Goal: Information Seeking & Learning: Check status

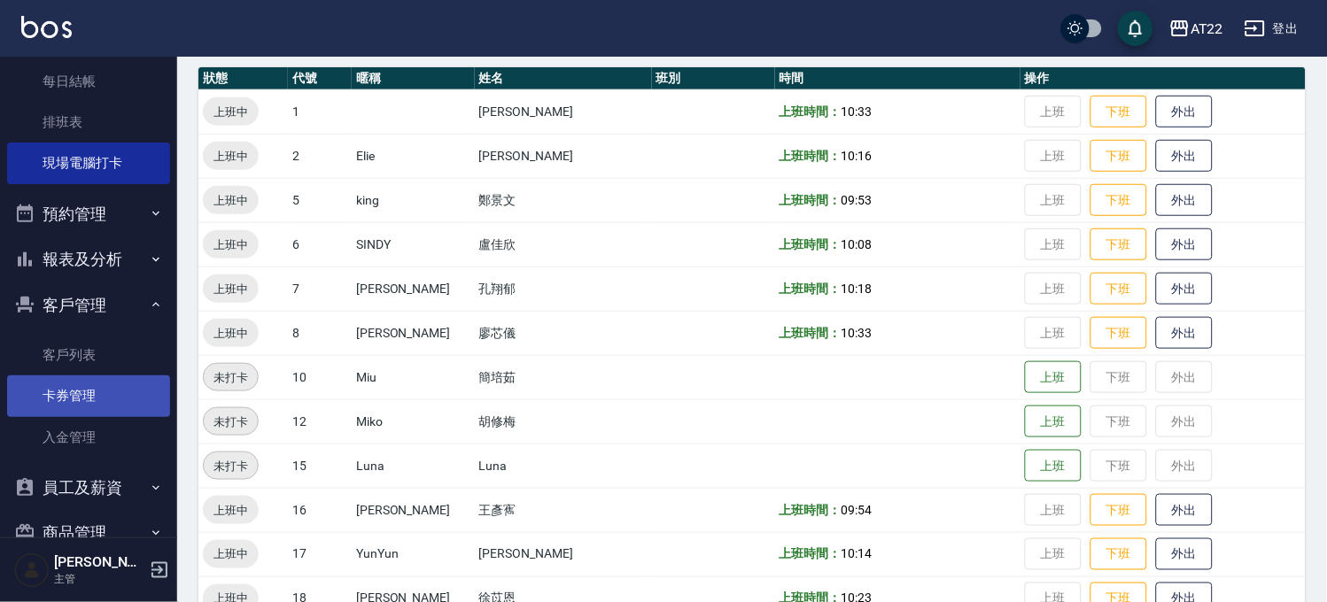
scroll to position [295, 0]
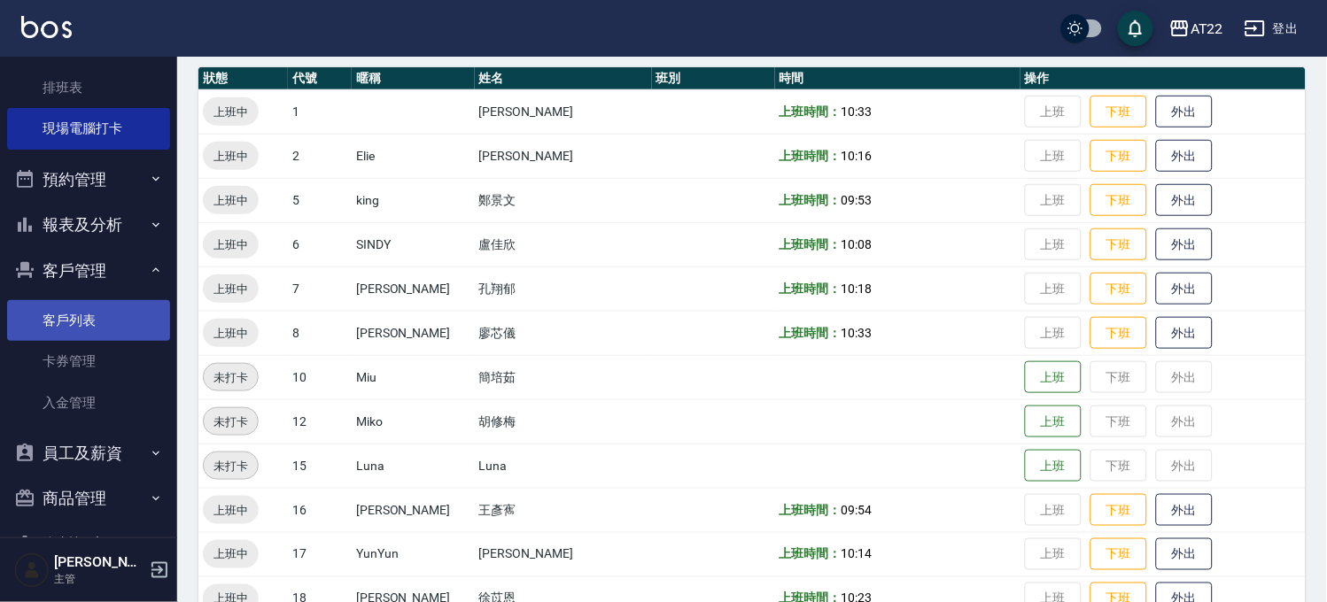
click at [58, 325] on link "客戶列表" at bounding box center [88, 320] width 163 height 41
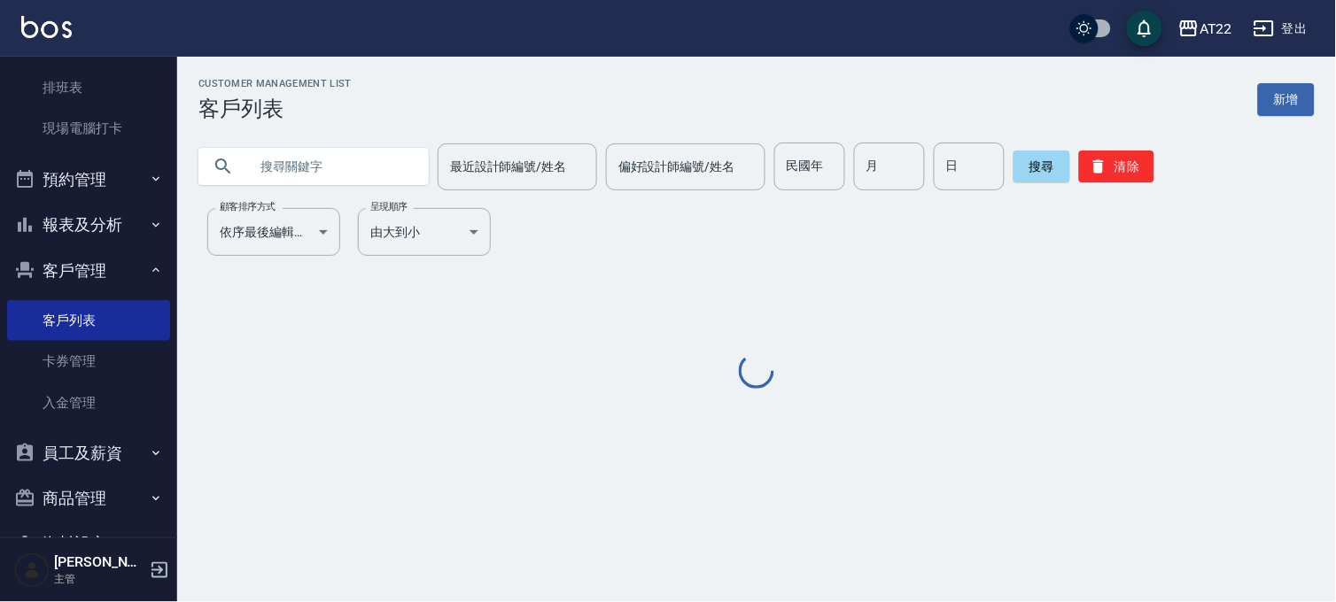
click at [312, 173] on input "text" at bounding box center [331, 167] width 167 height 48
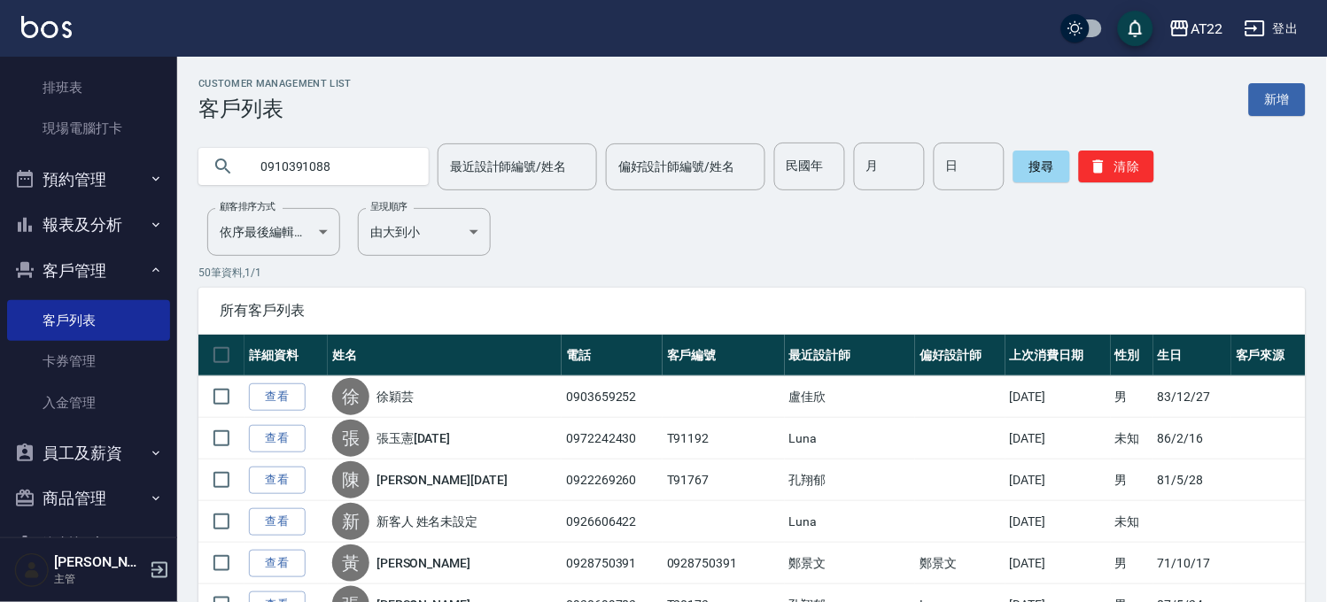
type input "0910391088"
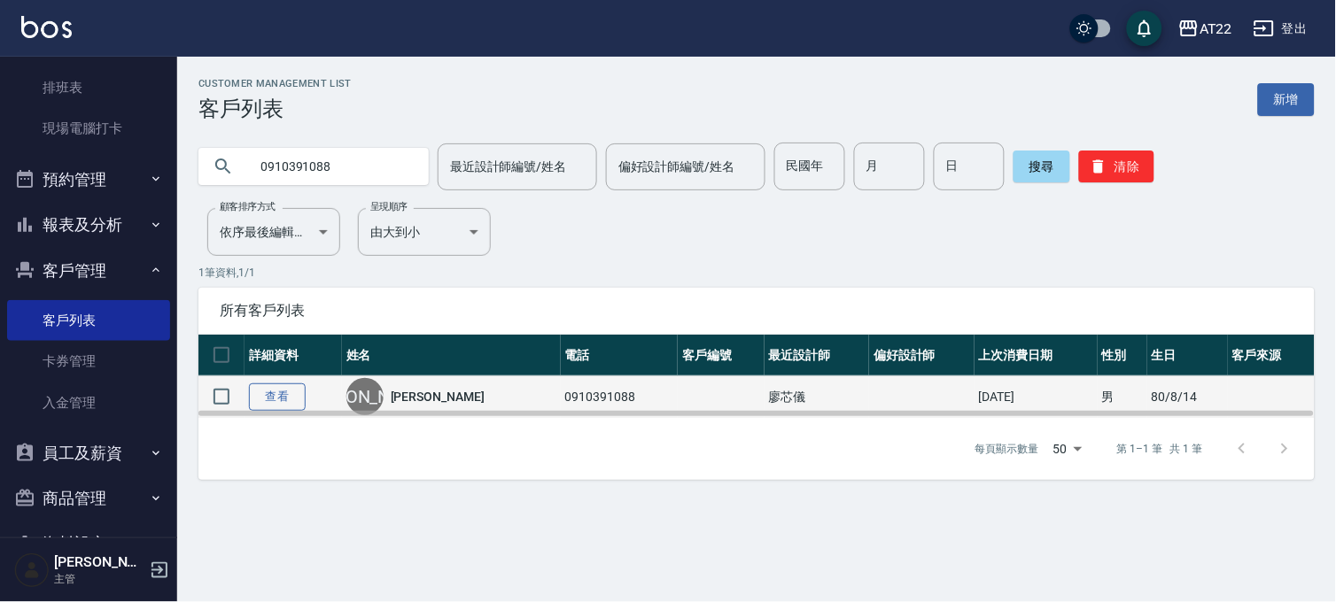
click at [272, 393] on link "查看" at bounding box center [277, 397] width 57 height 27
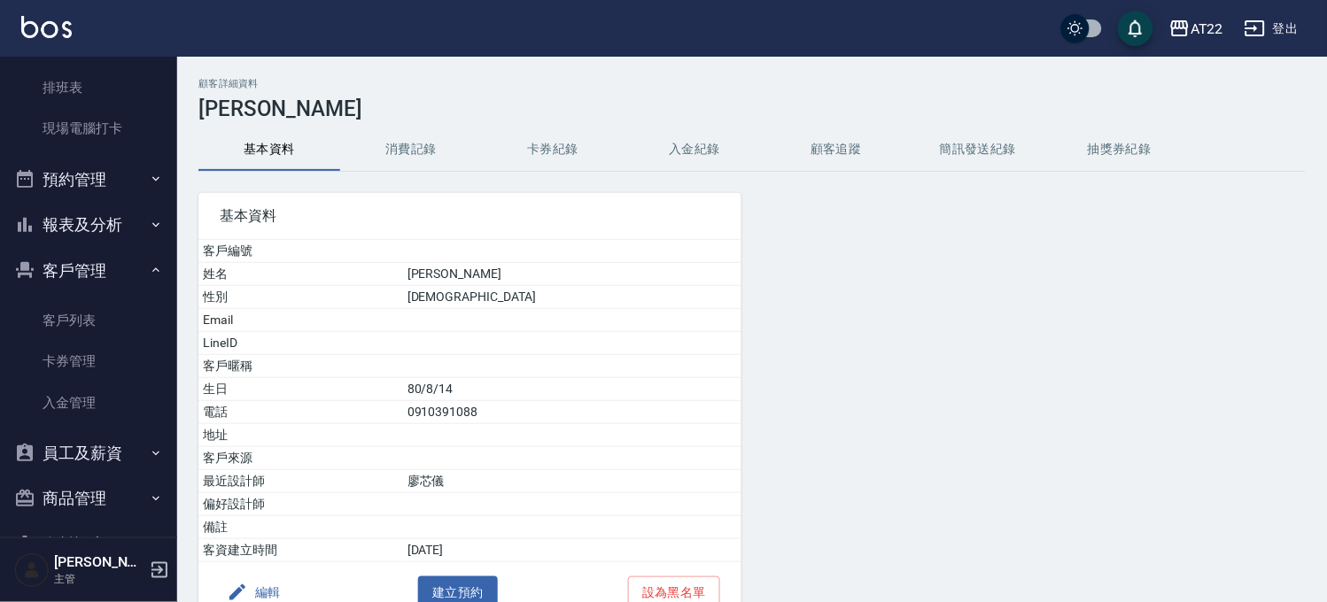
click at [415, 149] on button "消費記錄" at bounding box center [411, 149] width 142 height 43
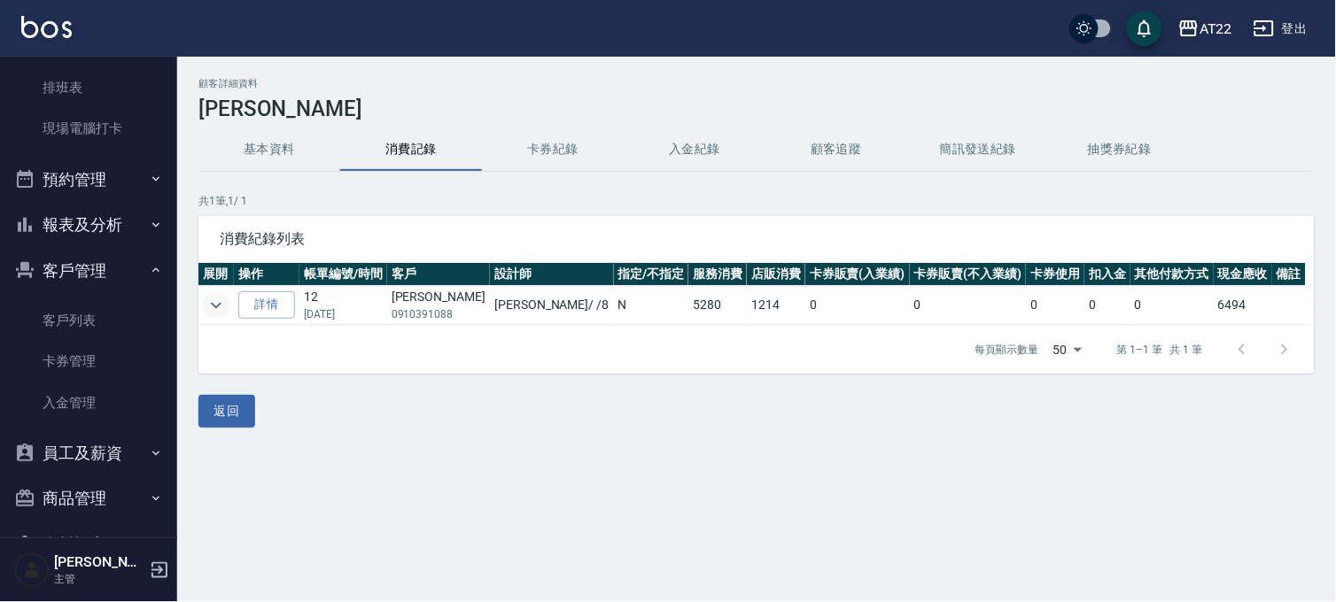
click at [206, 308] on icon "expand row" at bounding box center [216, 305] width 21 height 21
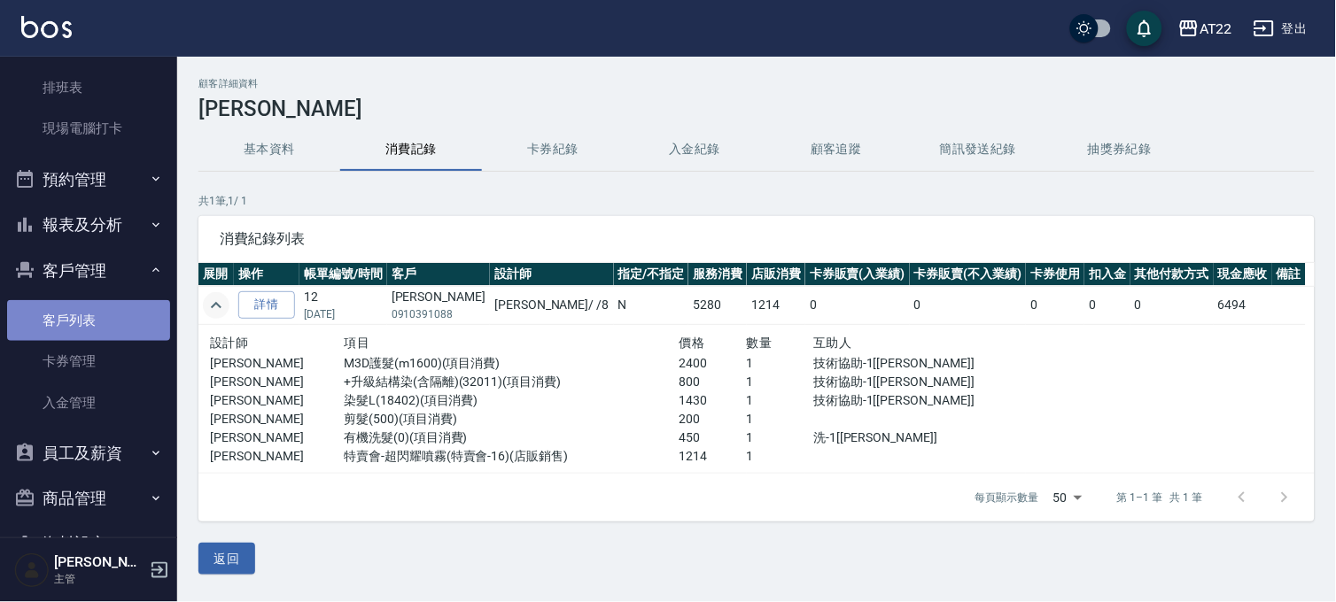
click at [108, 306] on link "客戶列表" at bounding box center [88, 320] width 163 height 41
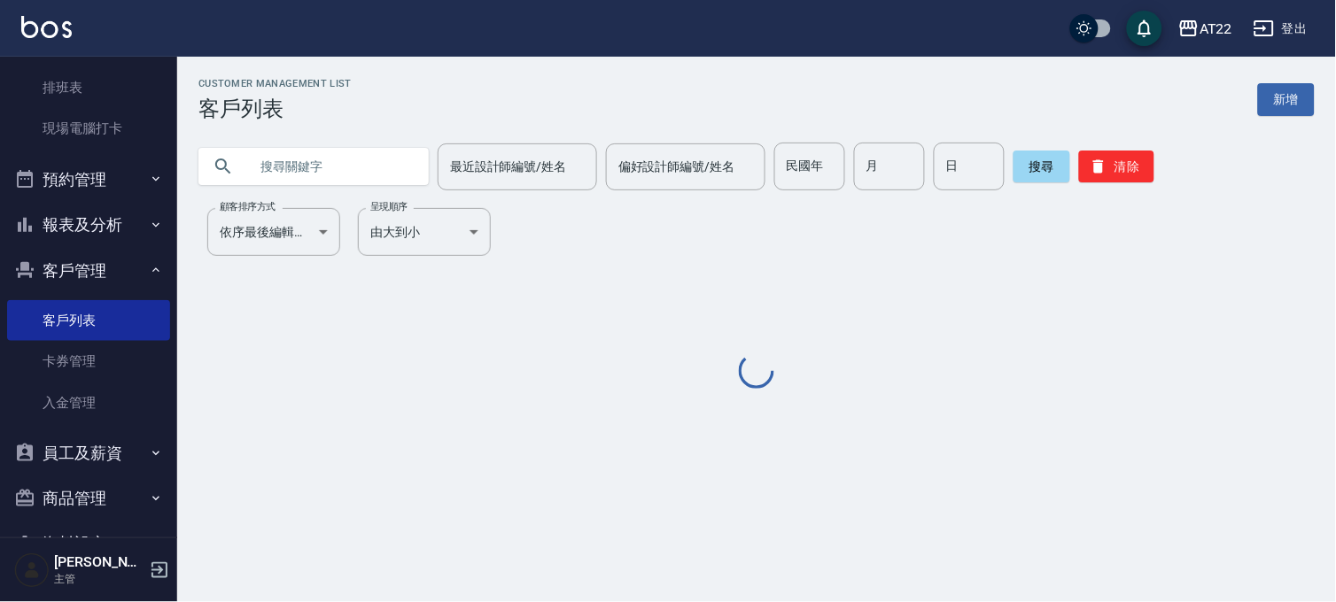
click at [311, 179] on input "text" at bounding box center [331, 167] width 167 height 48
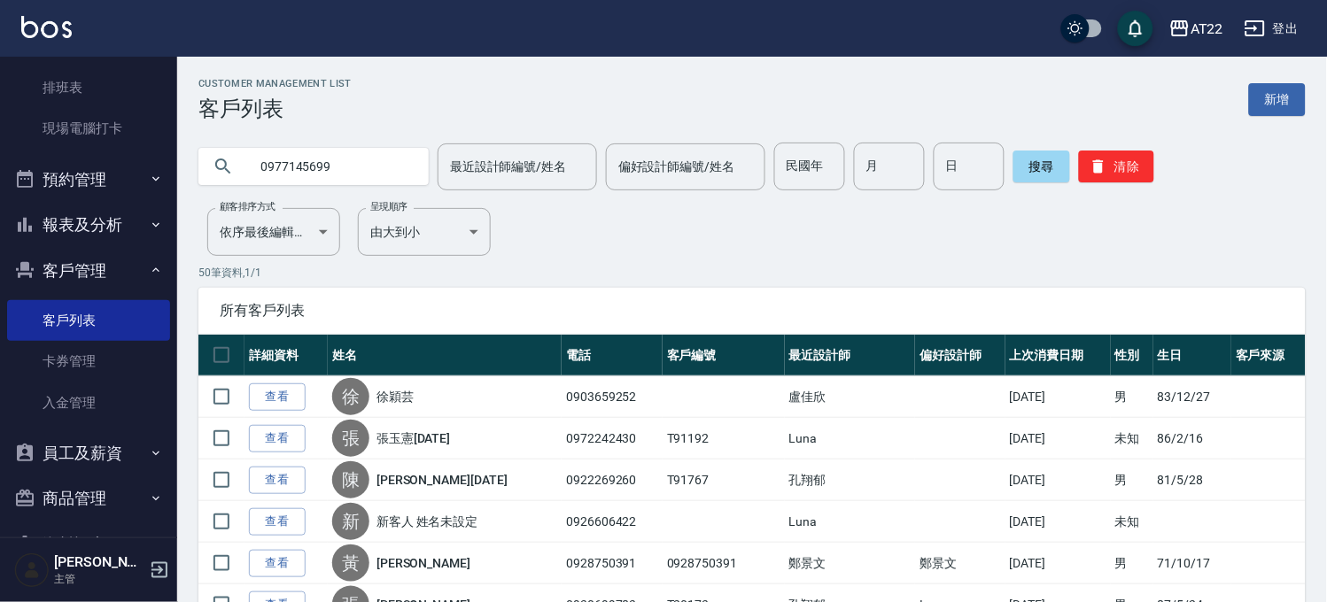
type input "0977145699"
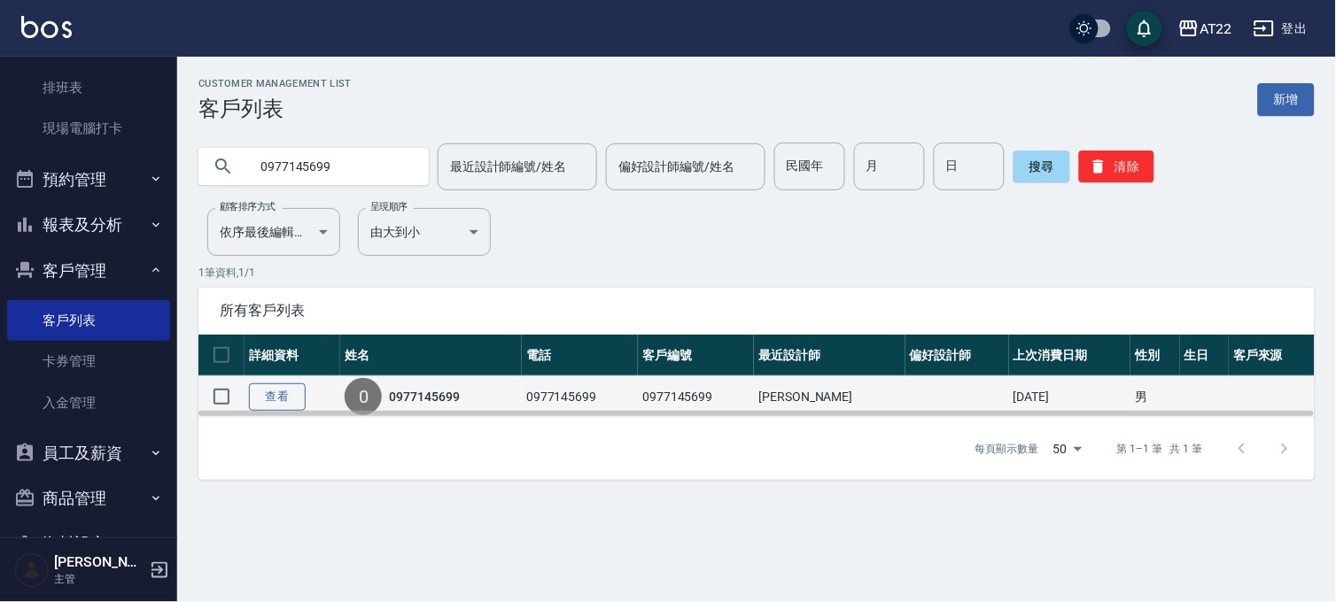
click at [291, 391] on link "查看" at bounding box center [277, 397] width 57 height 27
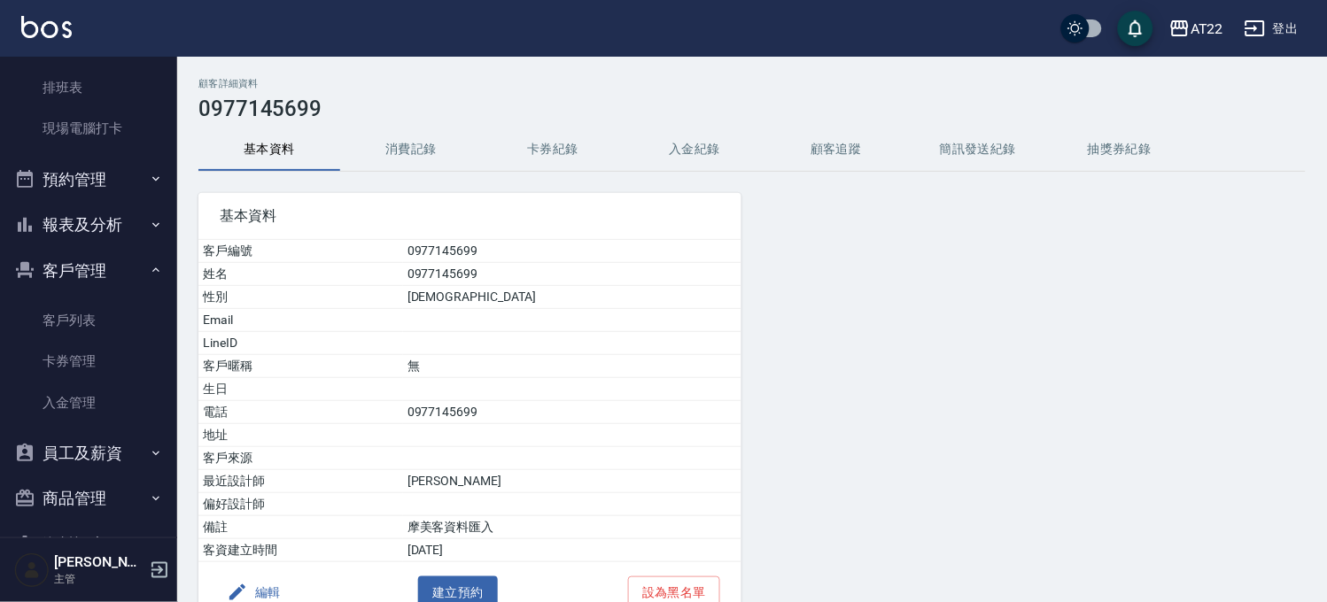
click at [392, 134] on button "消費記錄" at bounding box center [411, 149] width 142 height 43
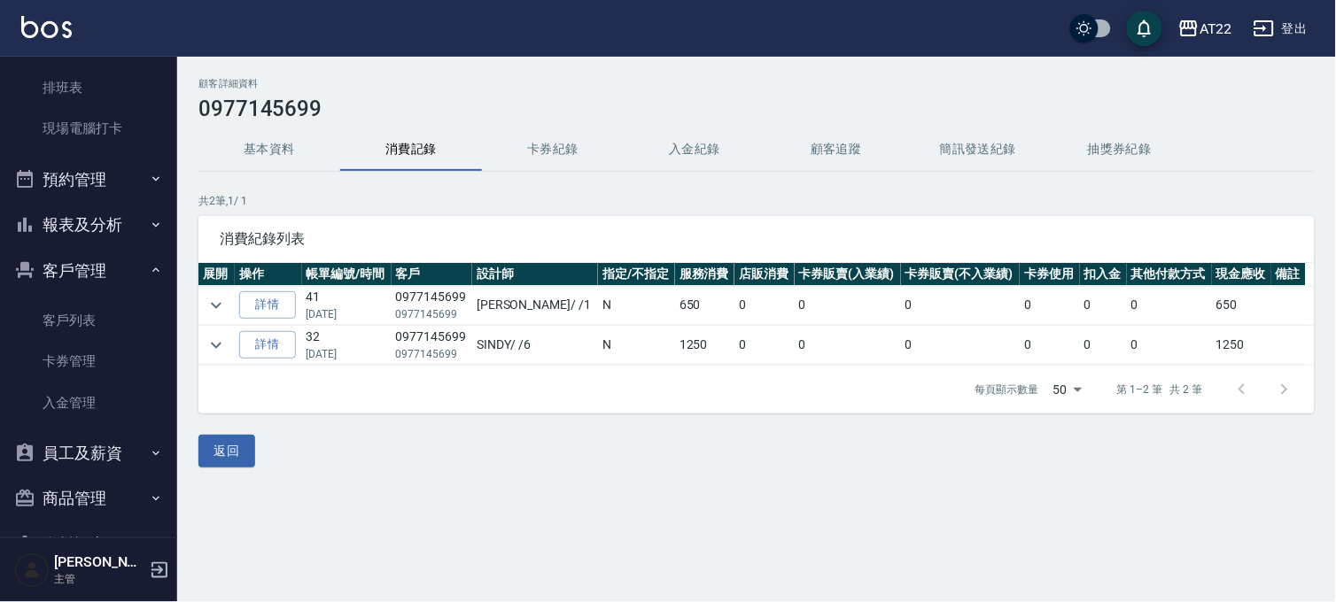
click at [124, 266] on button "客戶管理" at bounding box center [88, 271] width 163 height 46
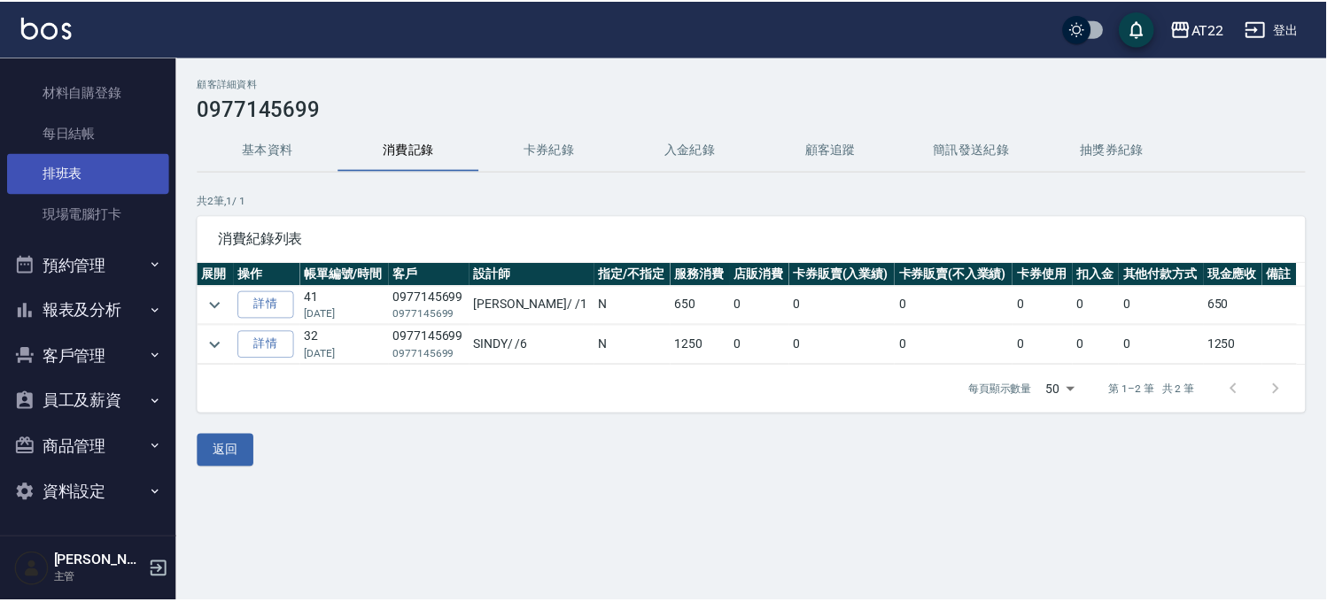
scroll to position [208, 0]
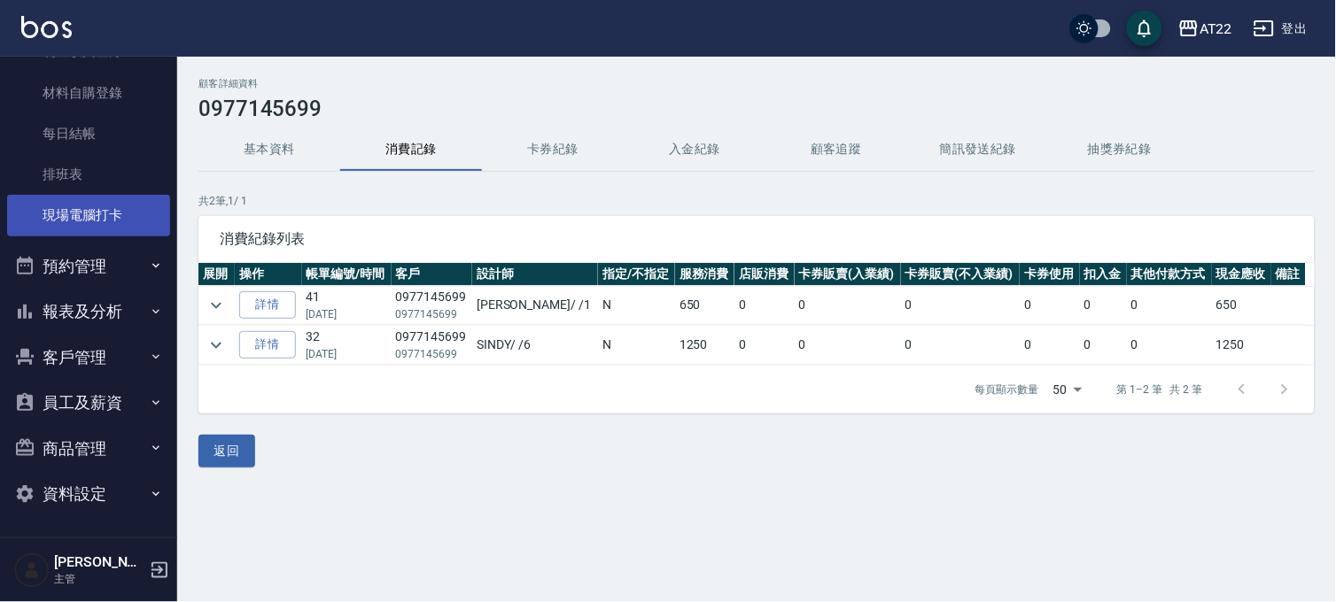
click at [110, 210] on link "現場電腦打卡" at bounding box center [88, 215] width 163 height 41
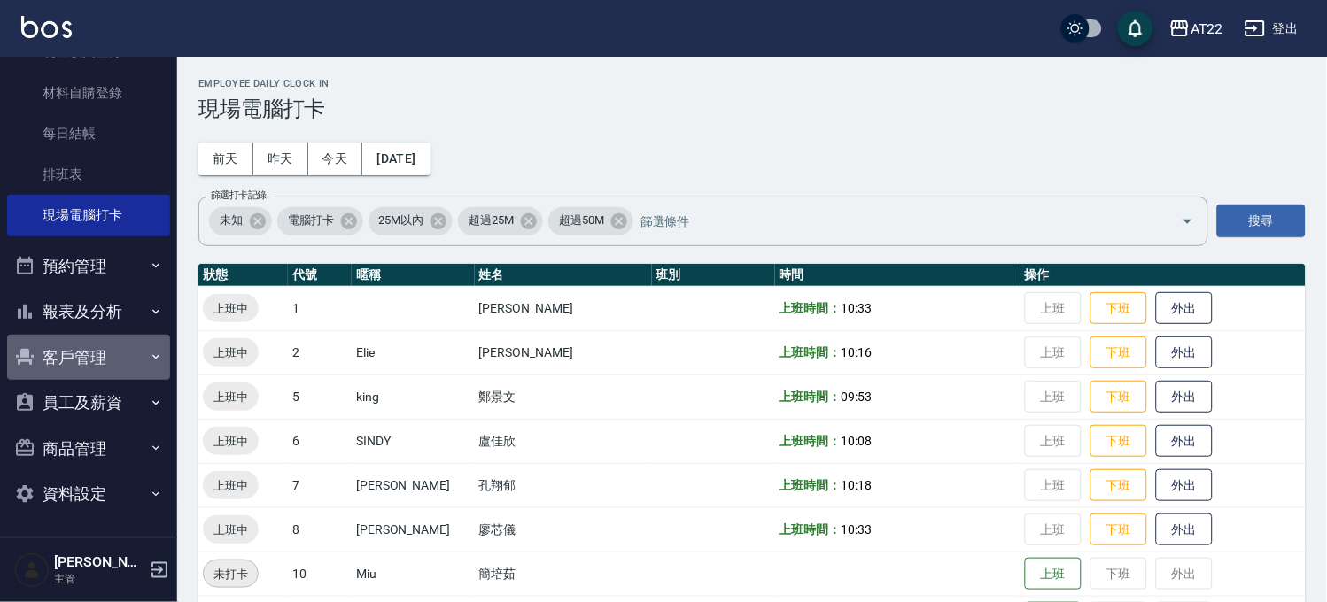
click at [117, 342] on button "客戶管理" at bounding box center [88, 358] width 163 height 46
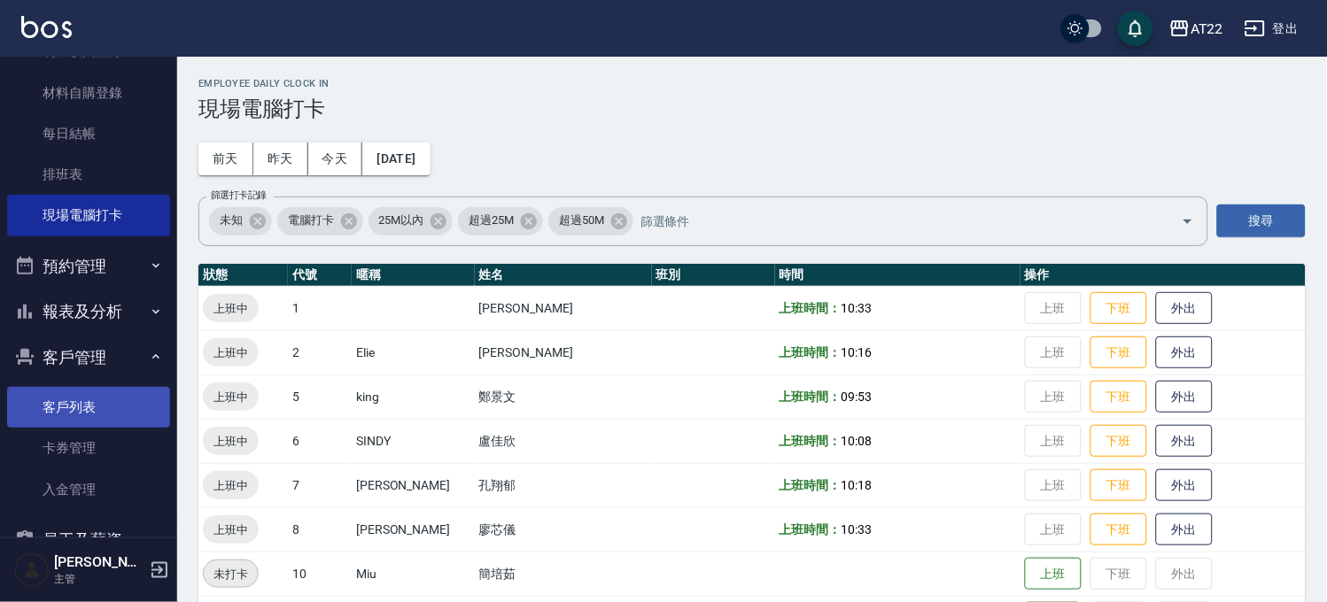
click at [94, 411] on link "客戶列表" at bounding box center [88, 407] width 163 height 41
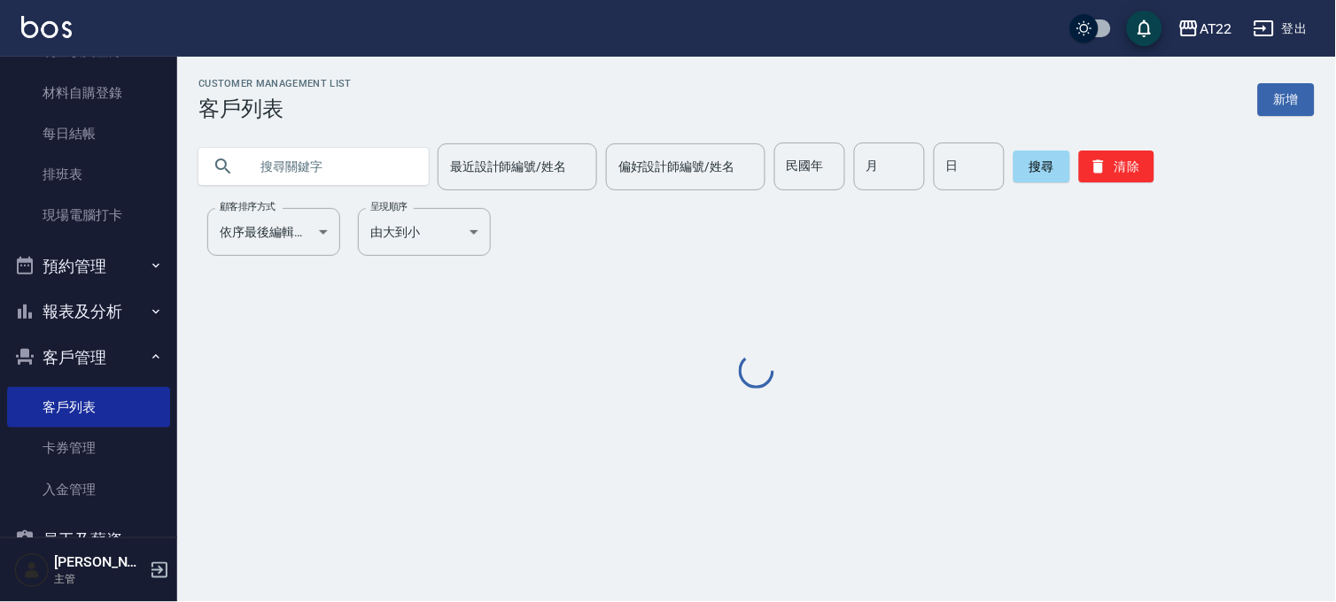
click at [315, 165] on input "text" at bounding box center [331, 167] width 167 height 48
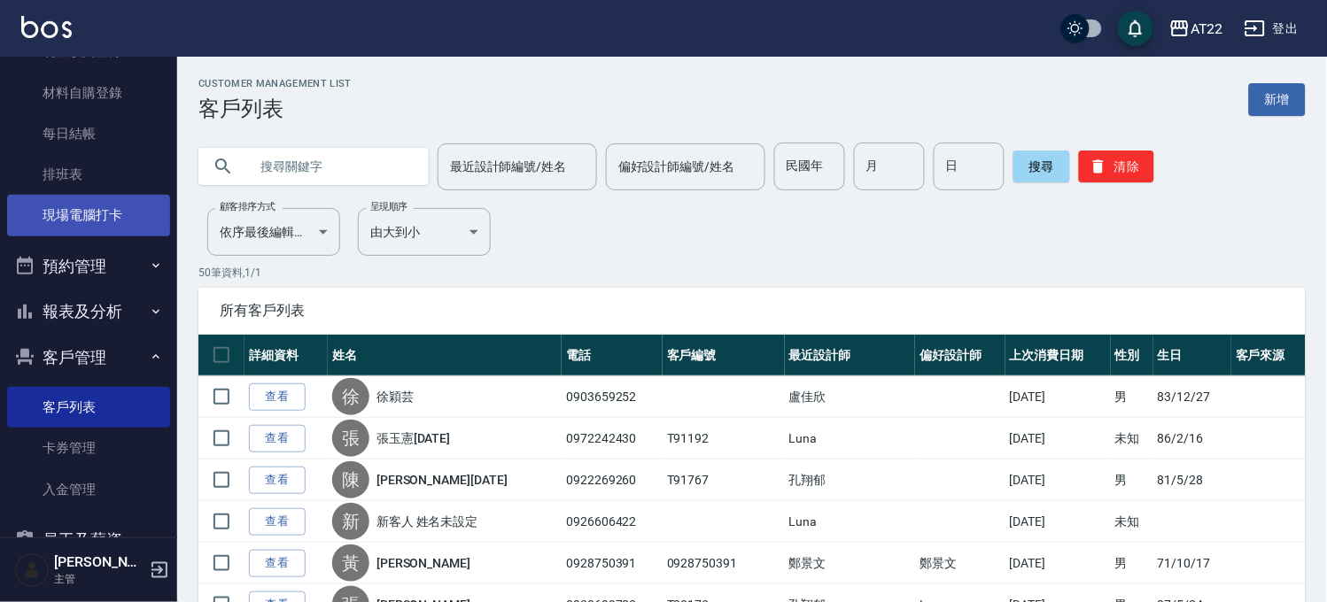
click at [128, 207] on link "現場電腦打卡" at bounding box center [88, 215] width 163 height 41
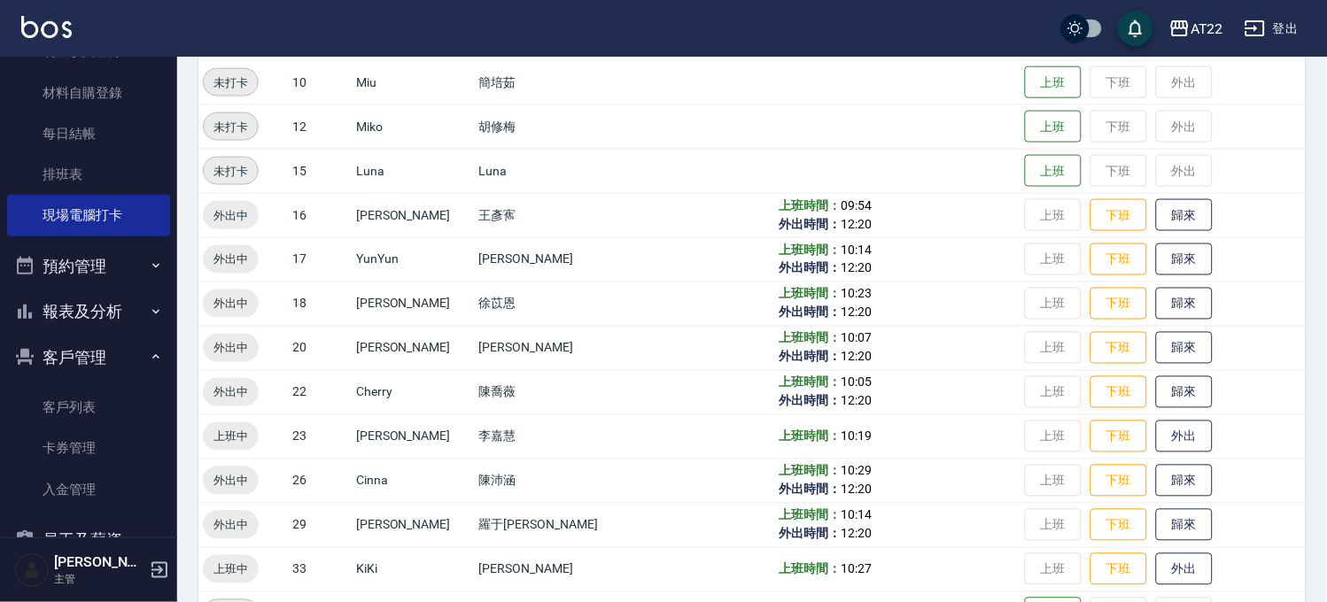
scroll to position [98, 0]
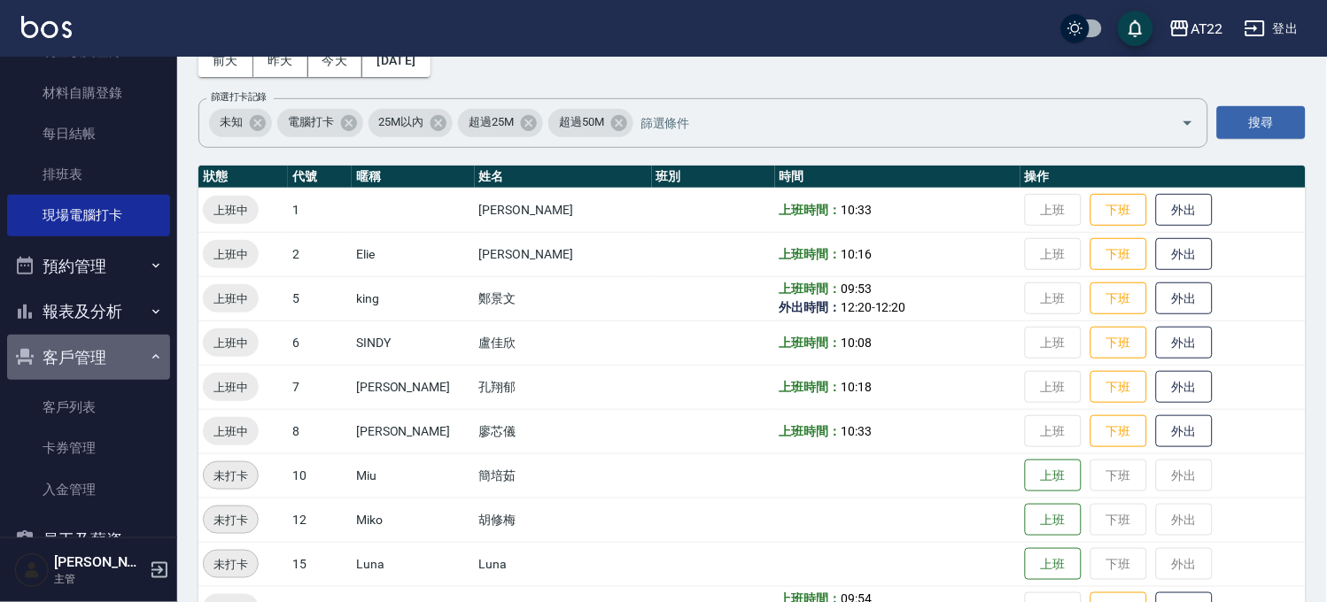
click at [100, 357] on button "客戶管理" at bounding box center [88, 358] width 163 height 46
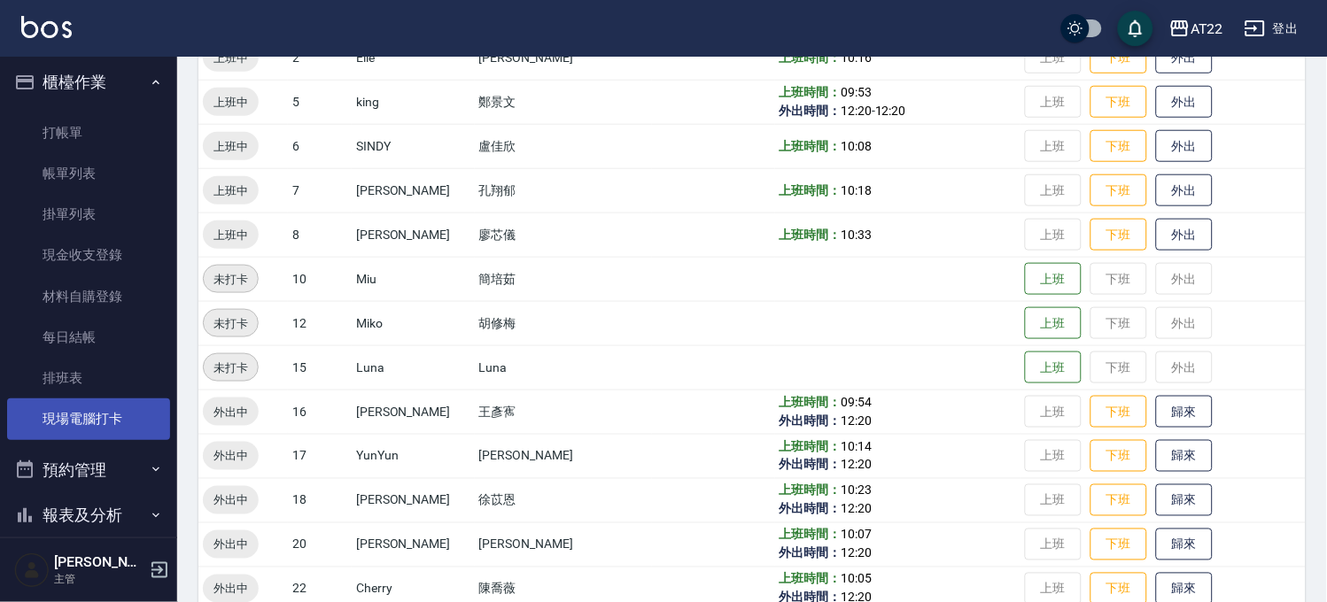
scroll to position [0, 0]
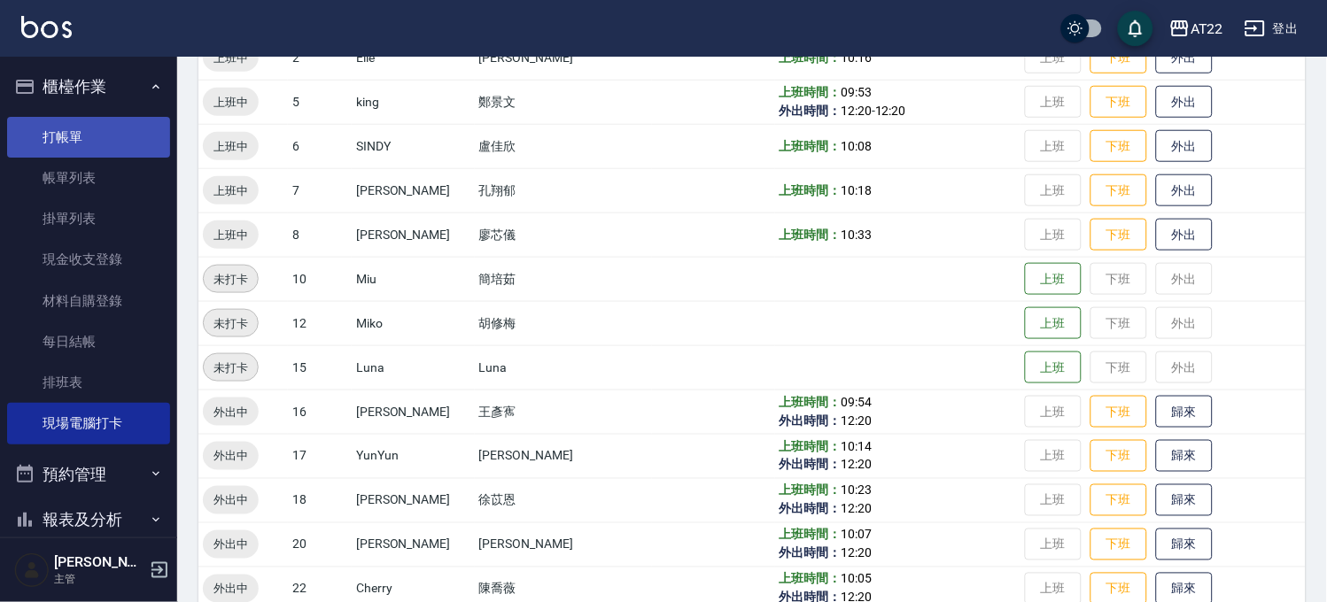
click at [86, 136] on link "打帳單" at bounding box center [88, 137] width 163 height 41
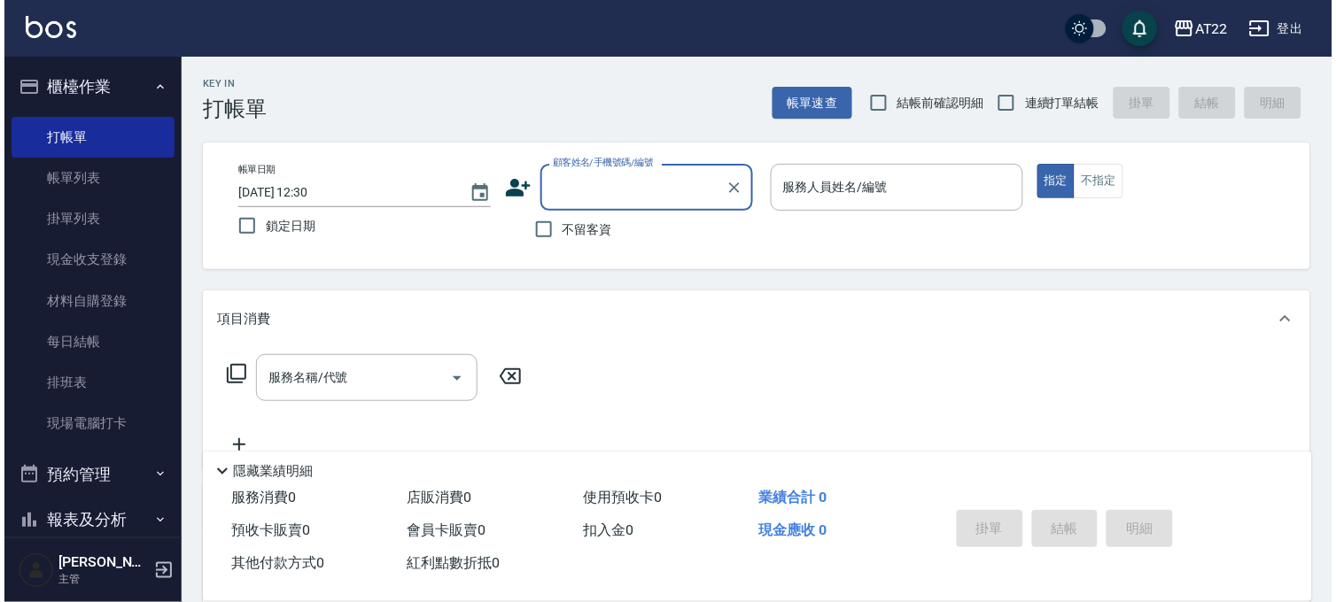
scroll to position [208, 0]
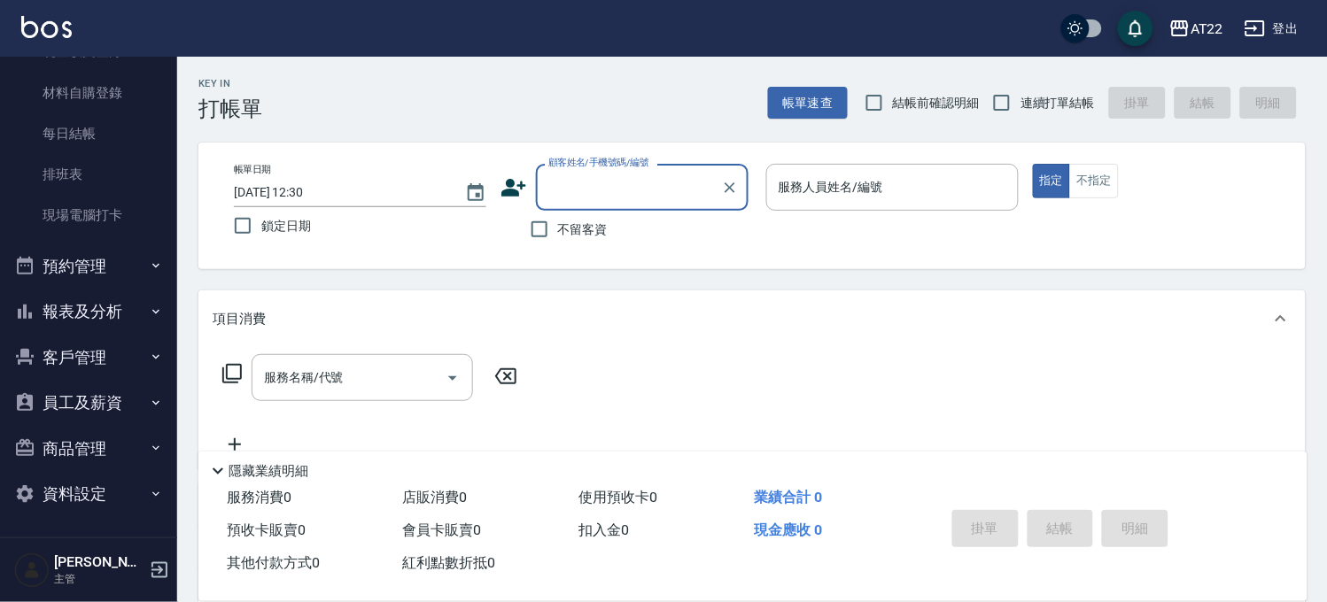
click at [112, 353] on button "客戶管理" at bounding box center [88, 358] width 163 height 46
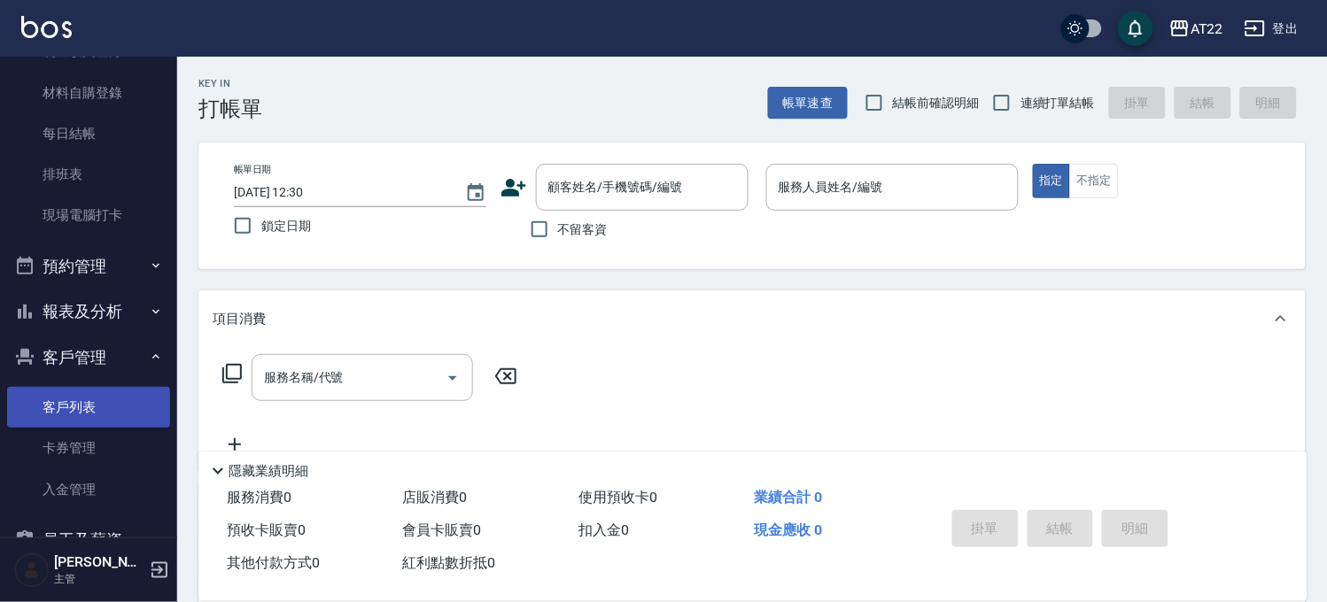
click at [109, 402] on link "客戶列表" at bounding box center [88, 407] width 163 height 41
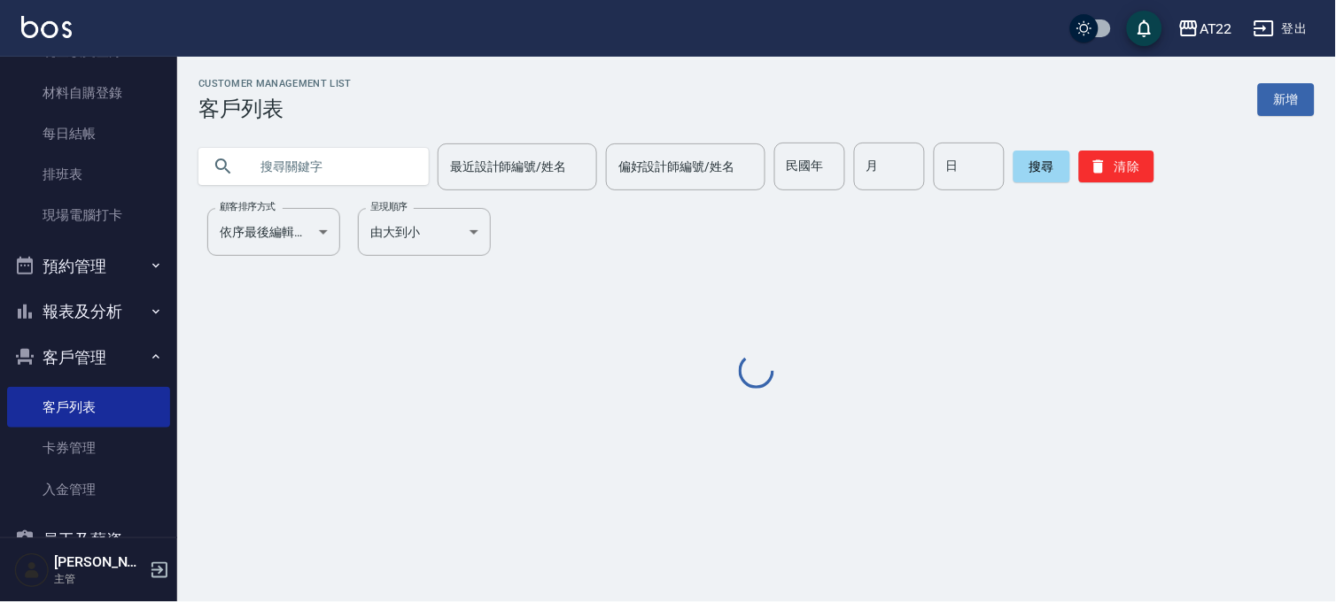
click at [384, 178] on input "text" at bounding box center [331, 167] width 167 height 48
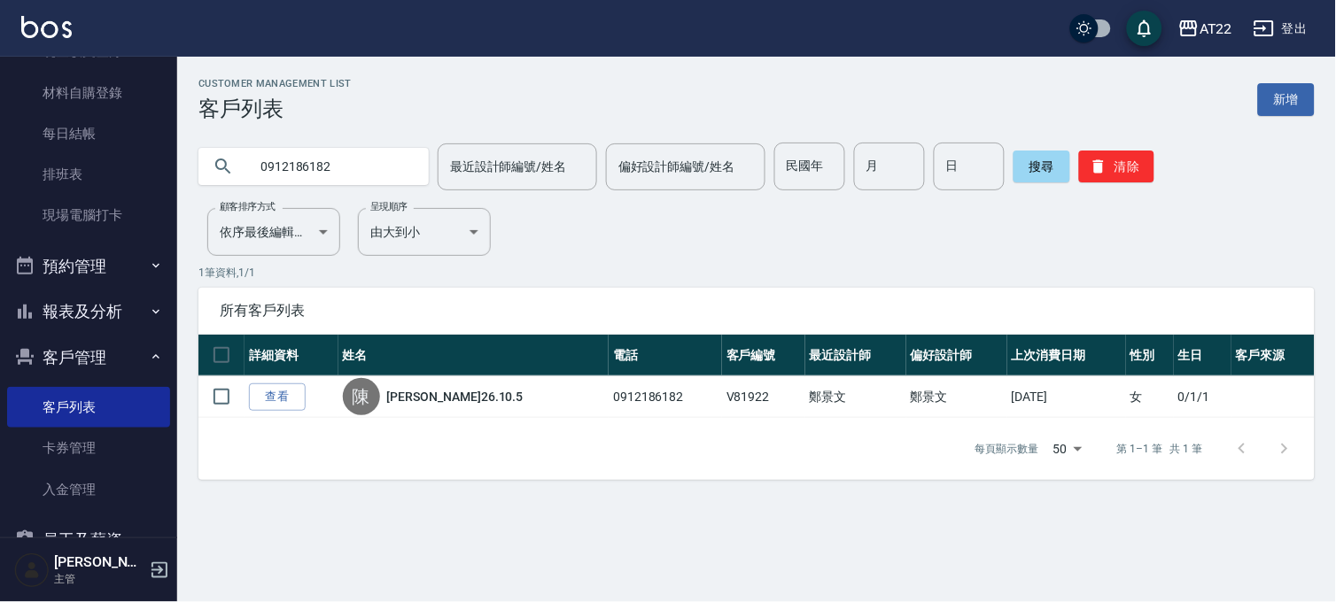
click at [384, 178] on input "0912186182" at bounding box center [331, 167] width 167 height 48
type input "0912839683"
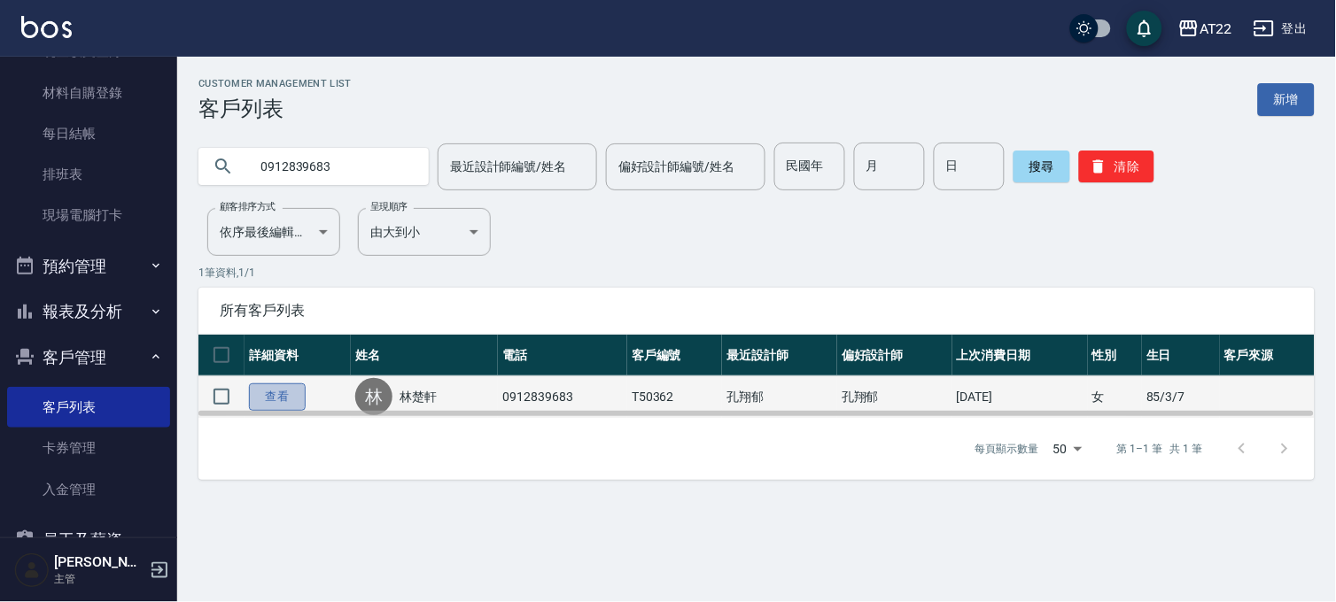
click at [275, 402] on link "查看" at bounding box center [277, 397] width 57 height 27
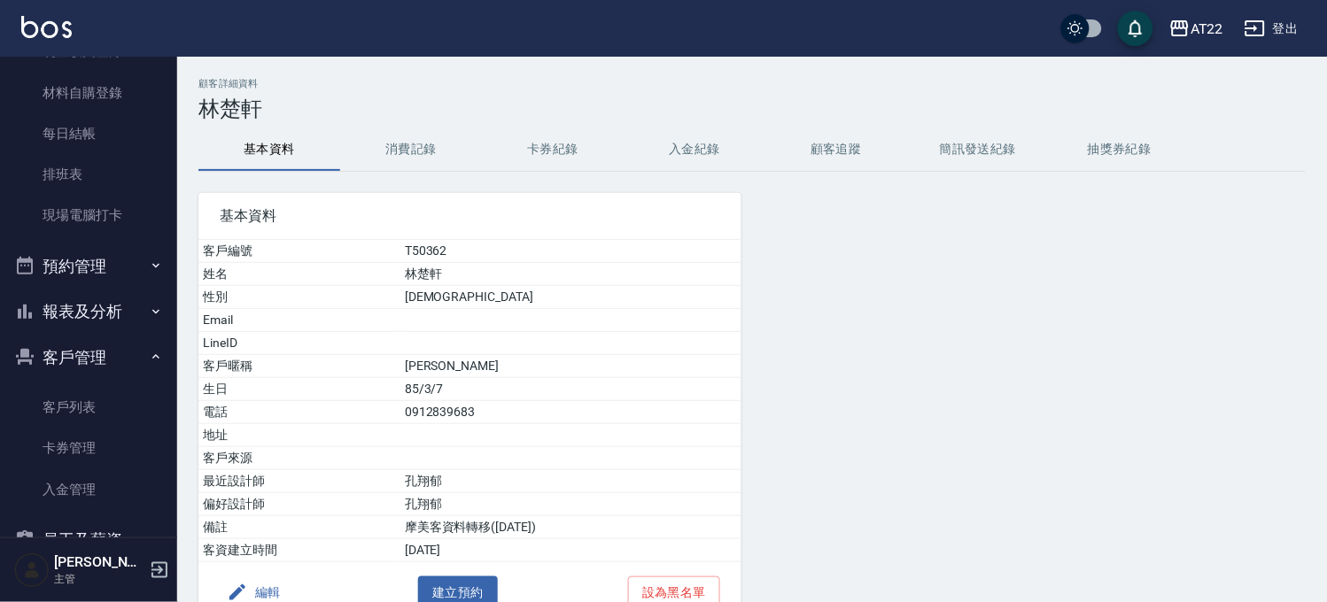
click at [423, 162] on button "消費記錄" at bounding box center [411, 149] width 142 height 43
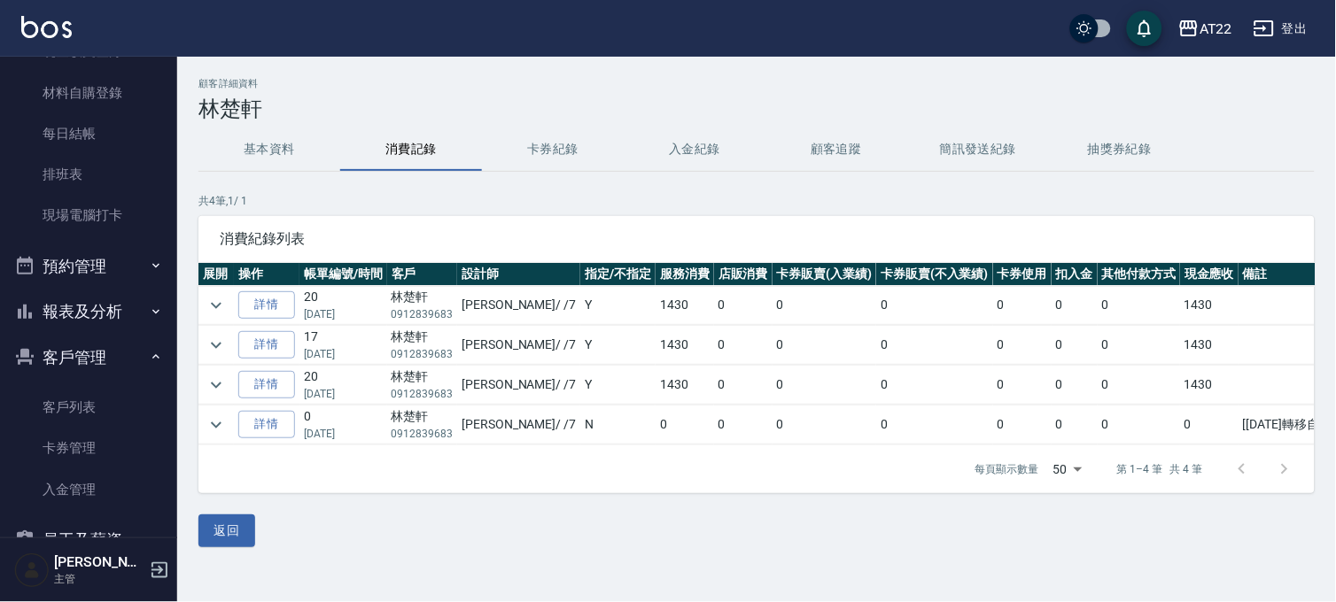
click at [276, 149] on button "基本資料" at bounding box center [269, 149] width 142 height 43
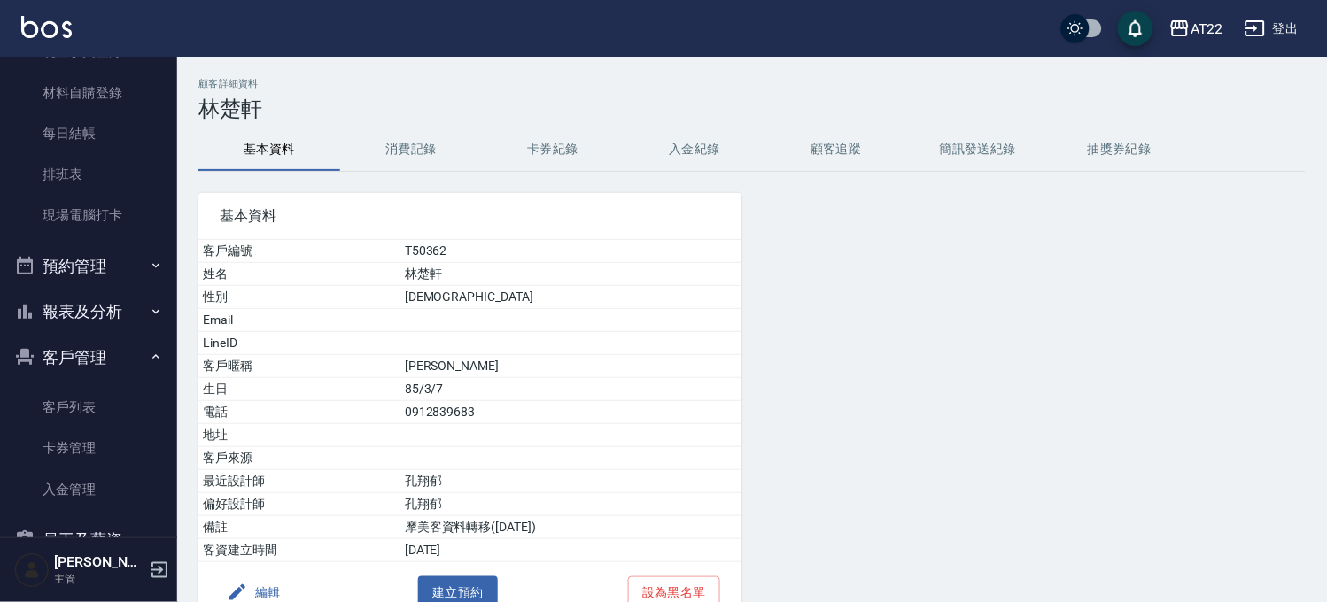
click at [414, 411] on td "0912839683" at bounding box center [570, 412] width 341 height 23
copy td "0912839683"
click at [1183, 32] on icon "button" at bounding box center [1179, 28] width 21 height 21
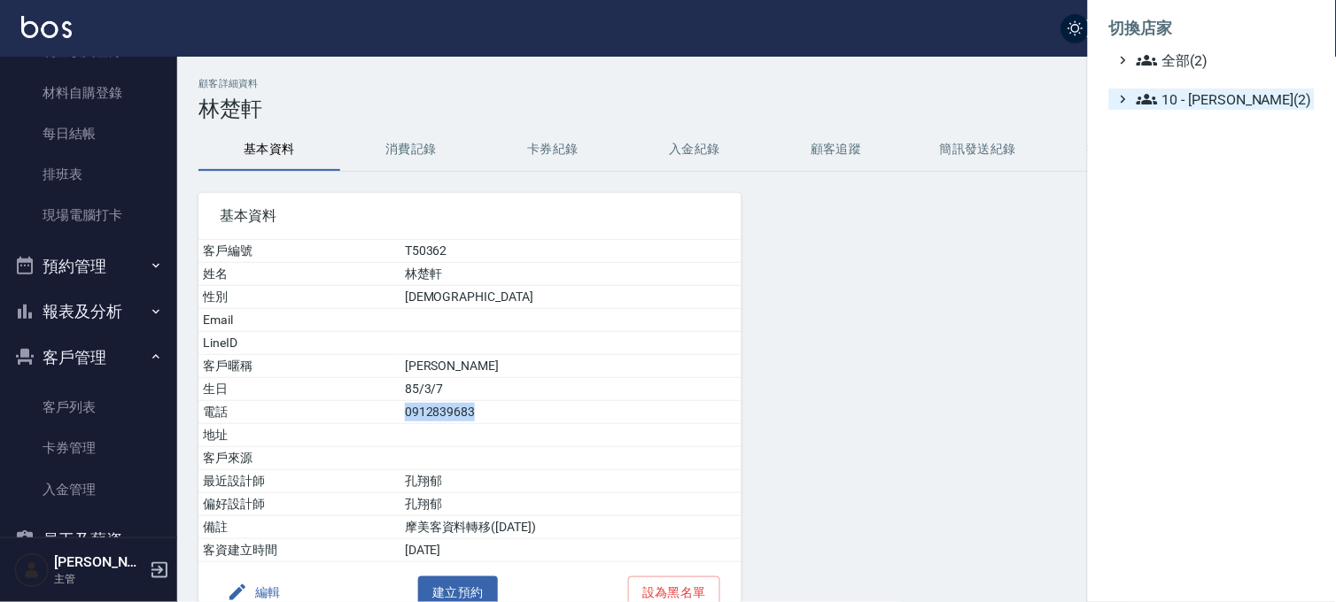
click at [1191, 103] on span "10 - [PERSON_NAME](2)" at bounding box center [1221, 99] width 171 height 21
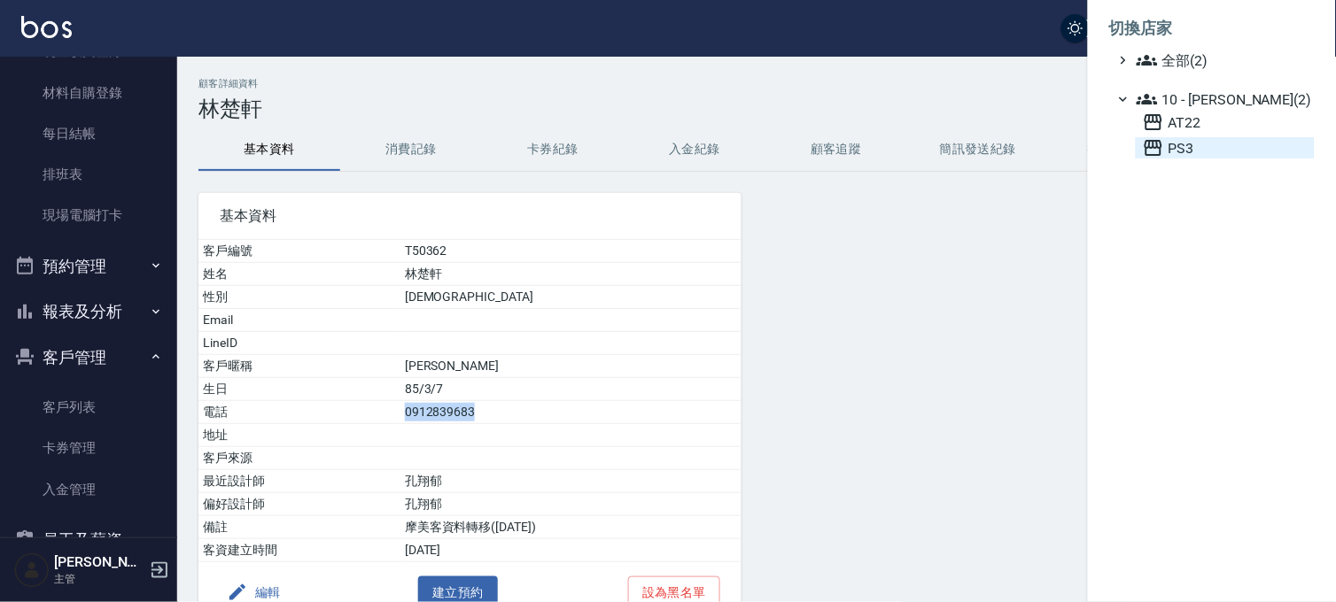
click at [1188, 149] on span "PS3" at bounding box center [1225, 147] width 165 height 21
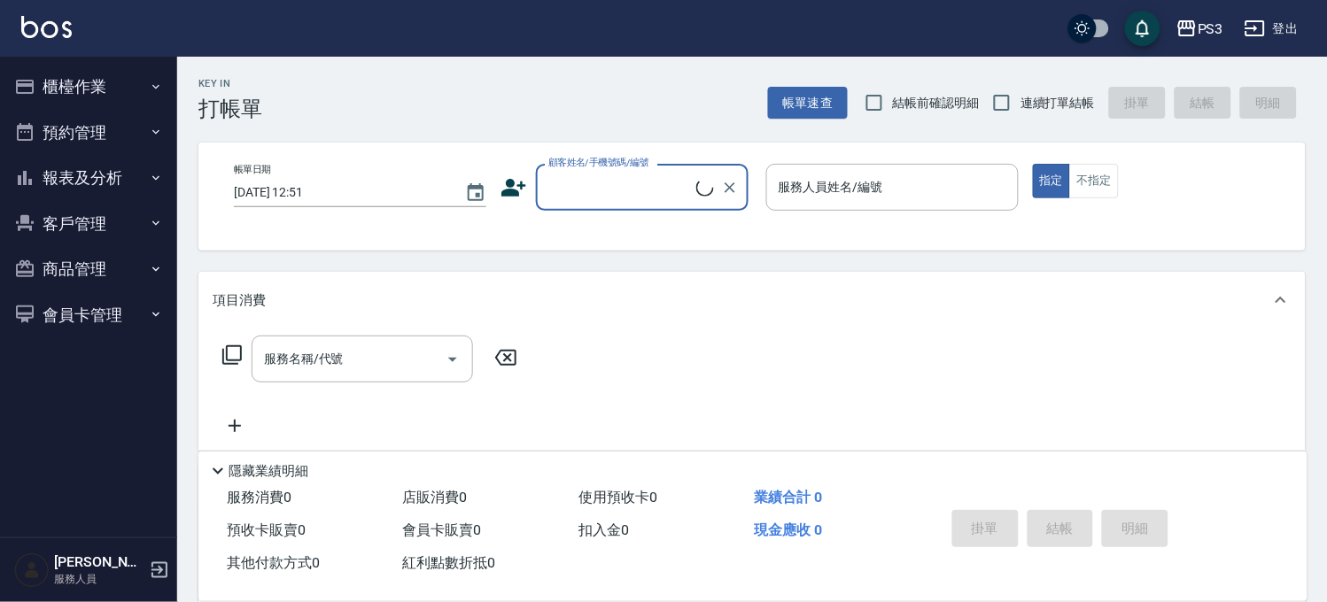
click at [73, 231] on button "客戶管理" at bounding box center [88, 224] width 163 height 46
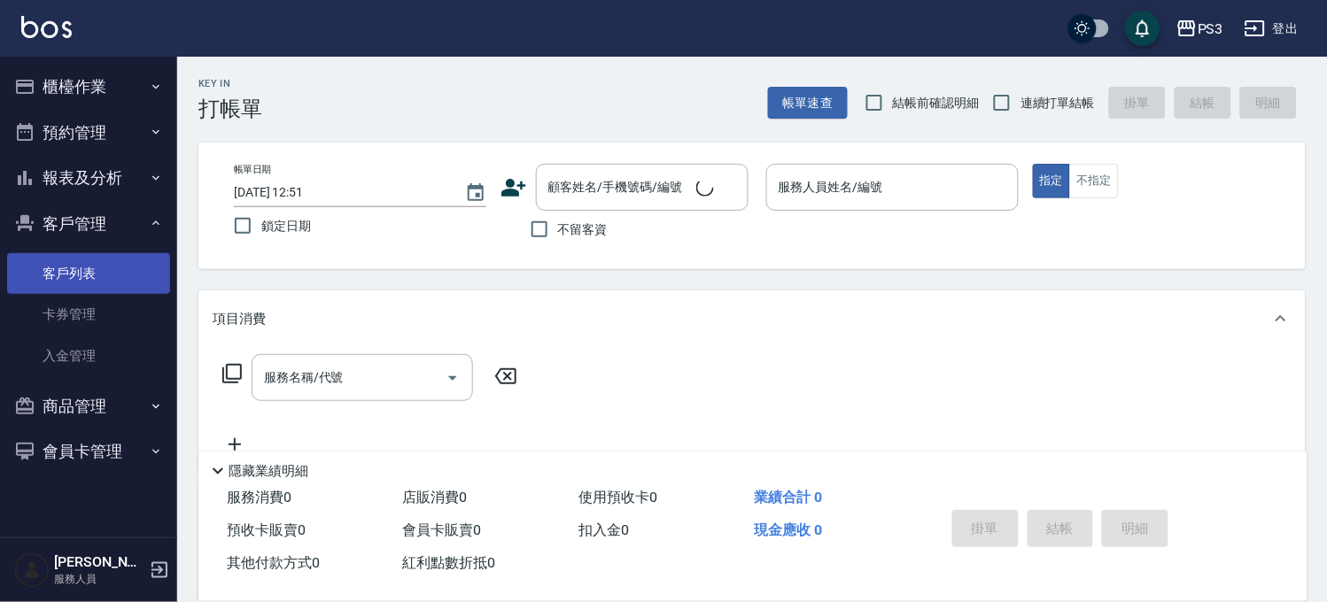
click at [65, 275] on link "客戶列表" at bounding box center [88, 273] width 163 height 41
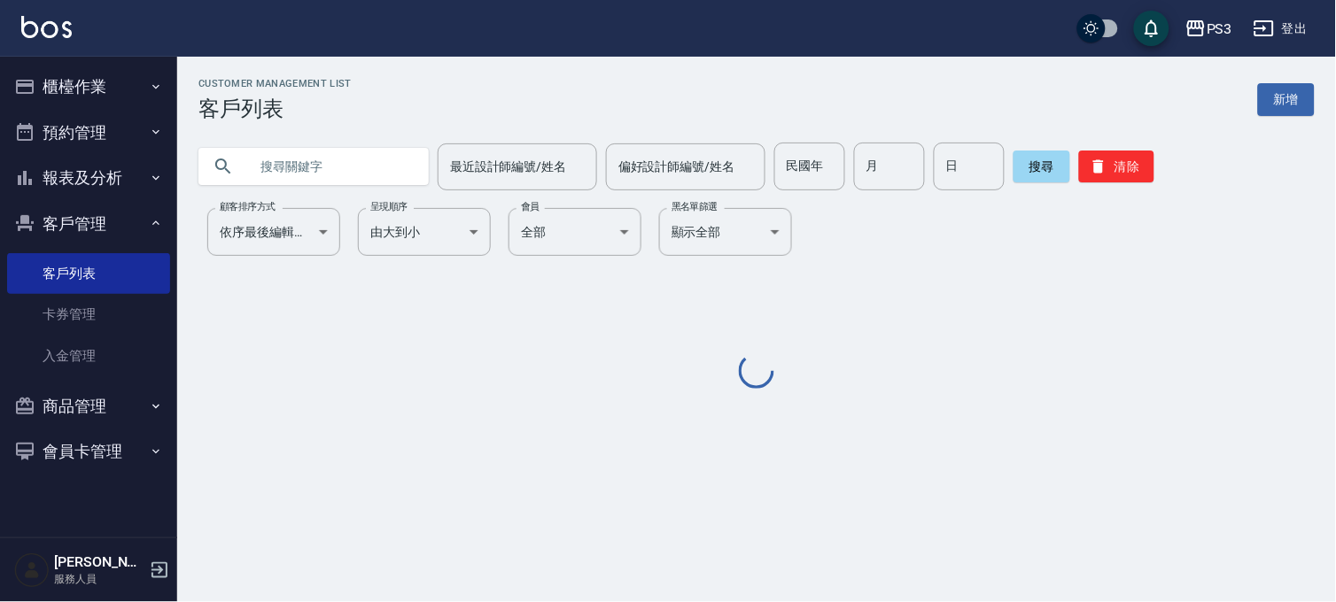
click at [370, 190] on input "text" at bounding box center [331, 167] width 167 height 48
paste input "0912839683"
type input "0912839683"
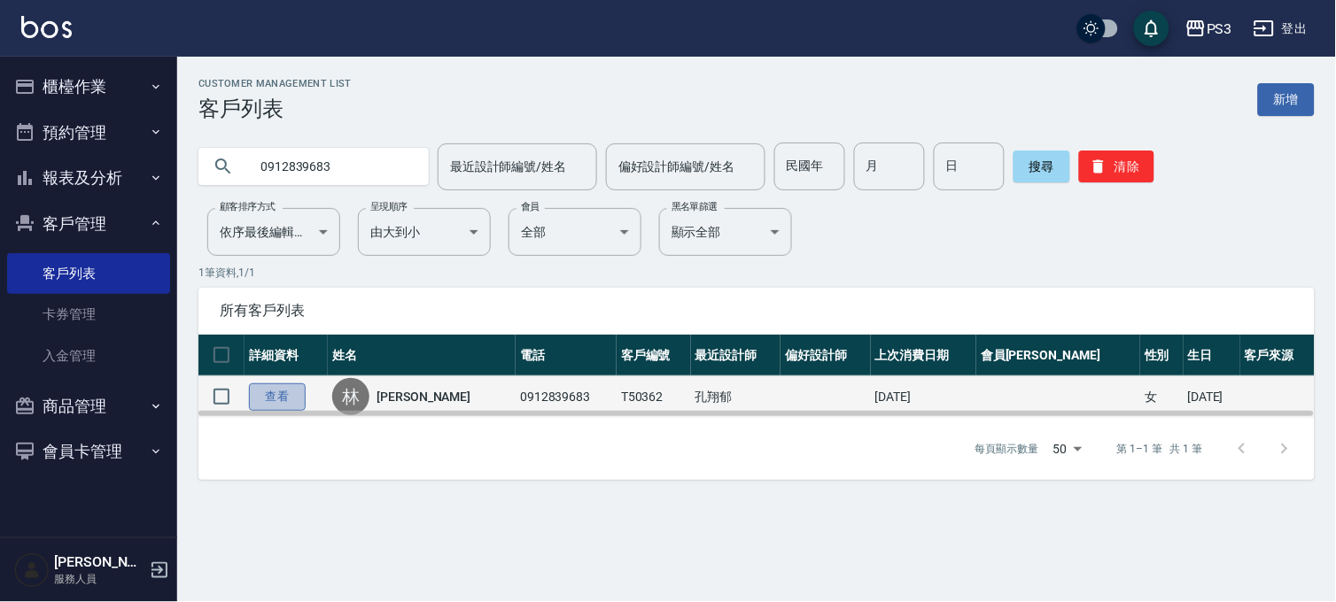
click at [268, 394] on link "查看" at bounding box center [277, 397] width 57 height 27
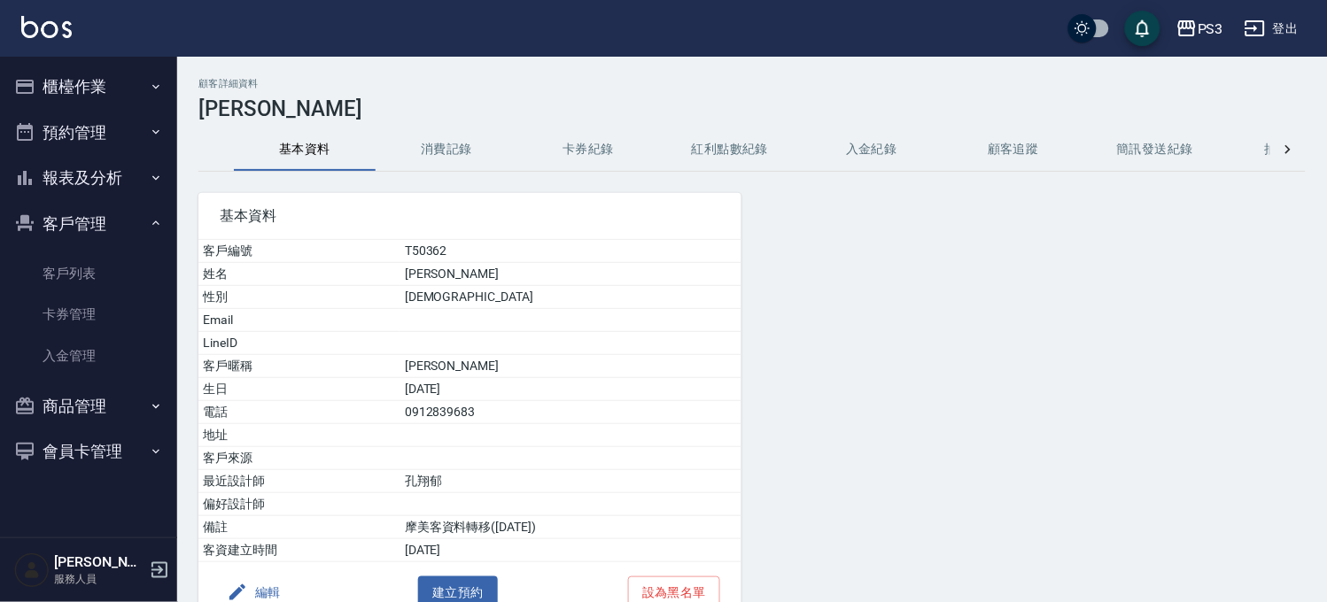
click at [409, 148] on button "消費記錄" at bounding box center [447, 149] width 142 height 43
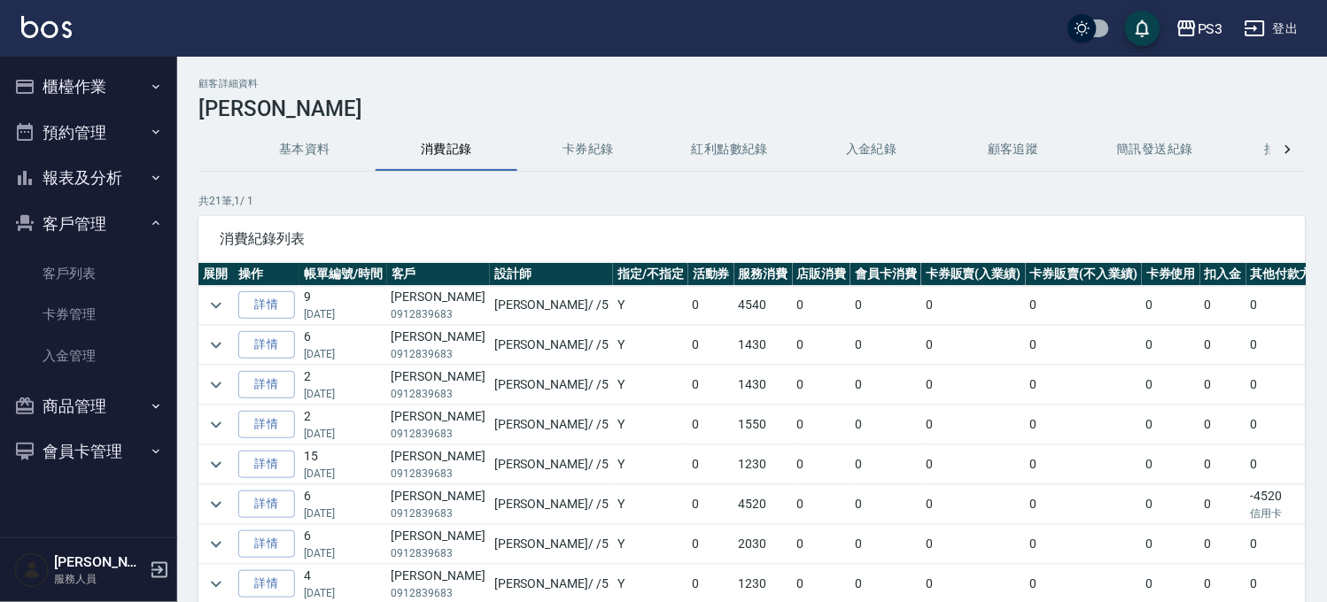
click at [311, 160] on button "基本資料" at bounding box center [305, 149] width 142 height 43
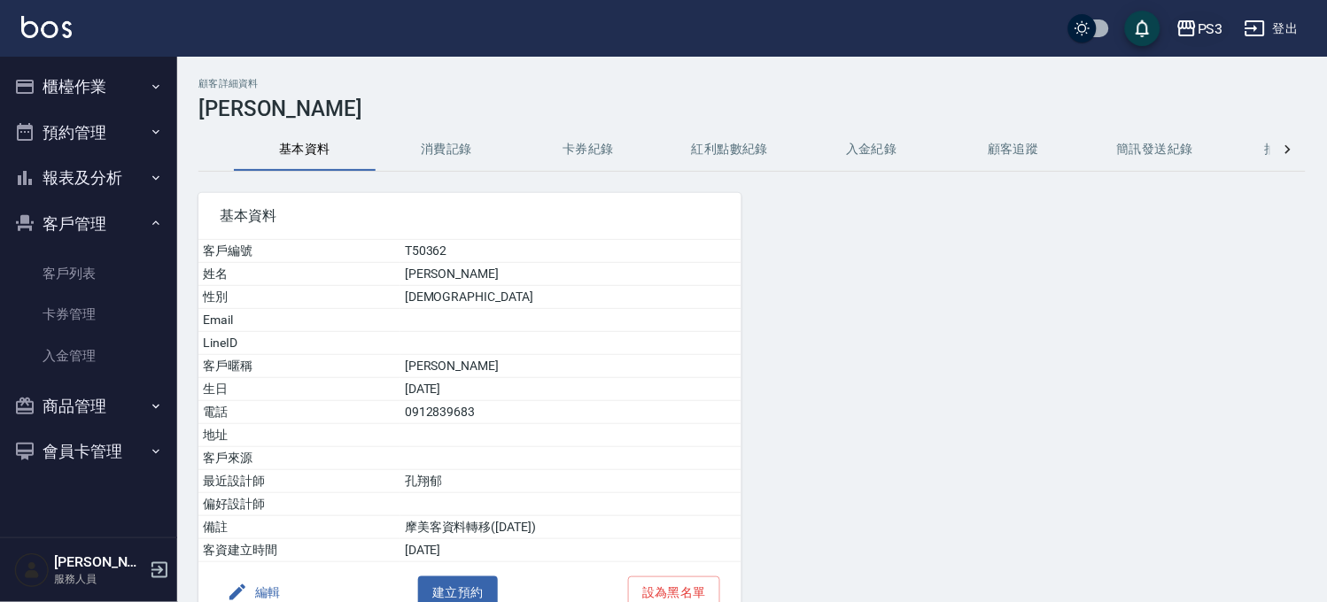
click at [1187, 19] on icon "button" at bounding box center [1186, 28] width 21 height 21
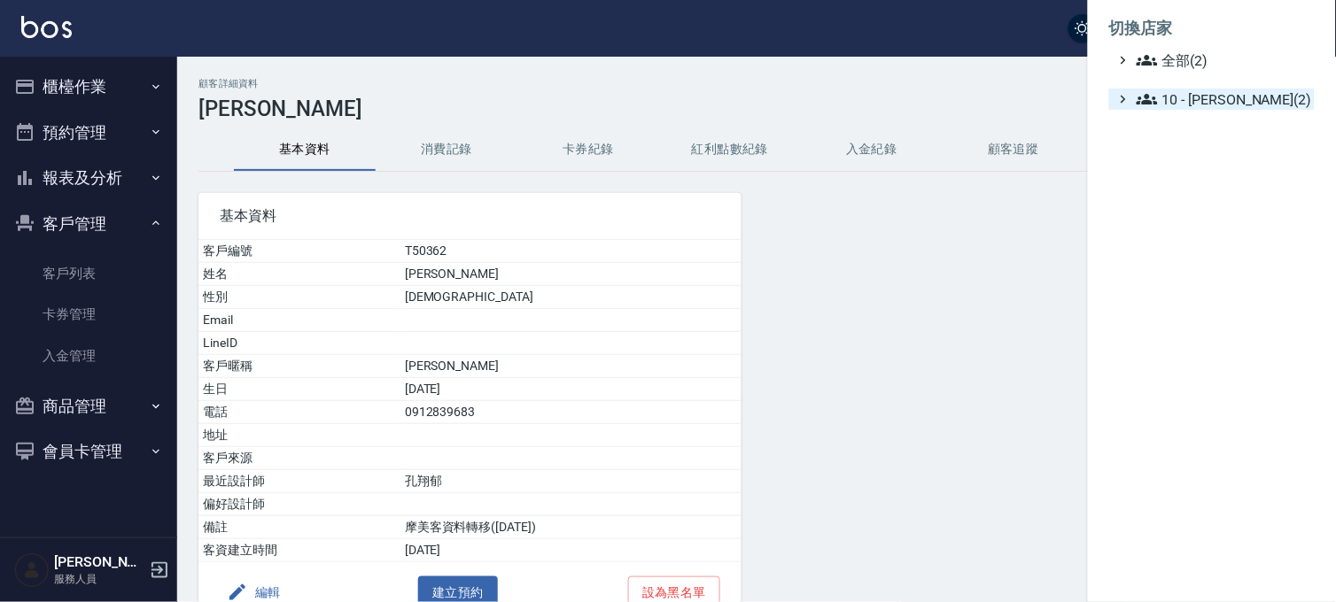
click at [1192, 102] on span "10 - [PERSON_NAME](2)" at bounding box center [1221, 99] width 171 height 21
click at [1187, 120] on span "AT22" at bounding box center [1225, 122] width 165 height 21
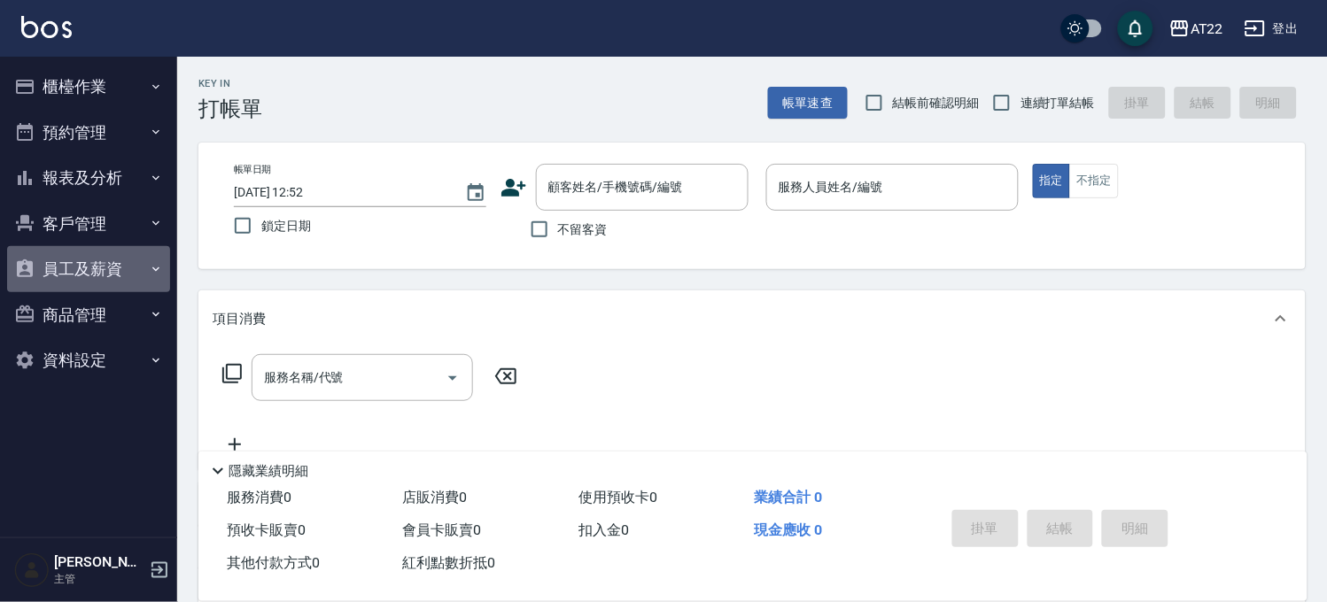
click at [81, 266] on button "員工及薪資" at bounding box center [88, 269] width 163 height 46
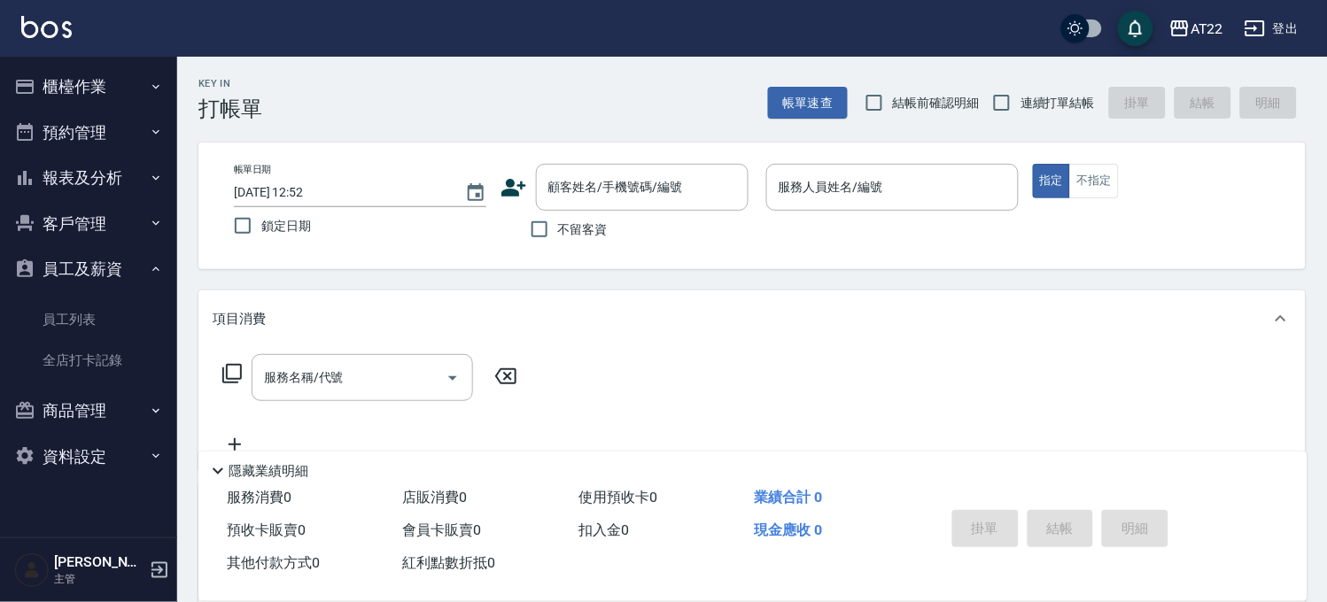
click at [81, 266] on button "員工及薪資" at bounding box center [88, 269] width 163 height 46
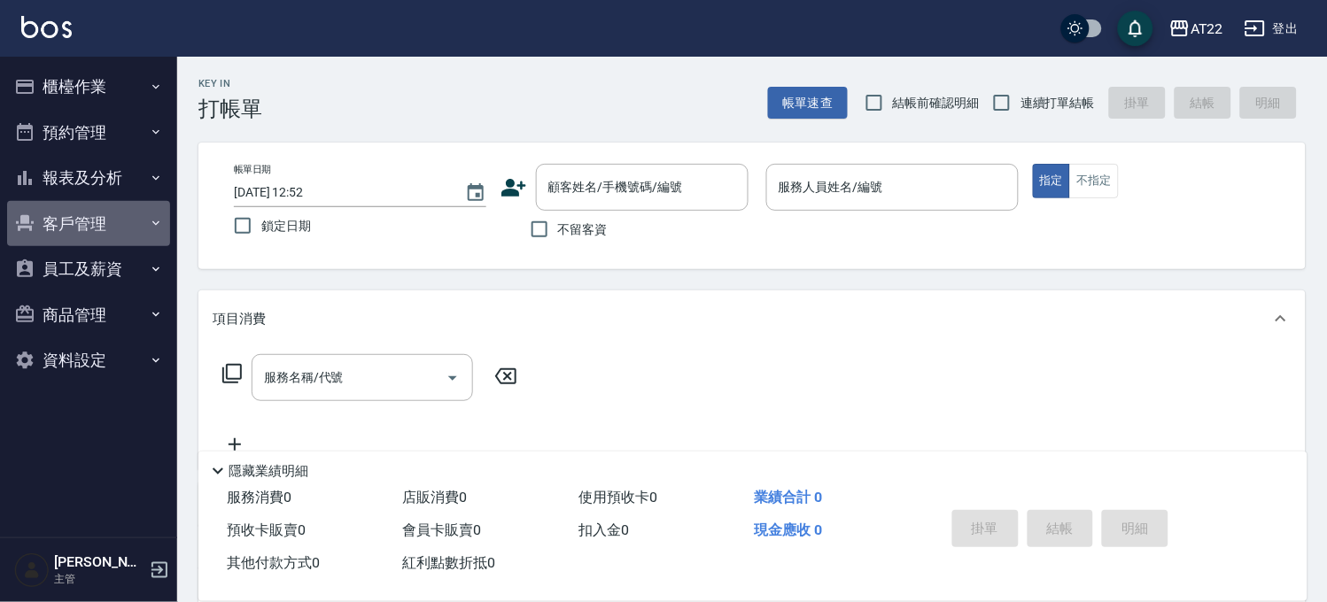
click at [92, 227] on button "客戶管理" at bounding box center [88, 224] width 163 height 46
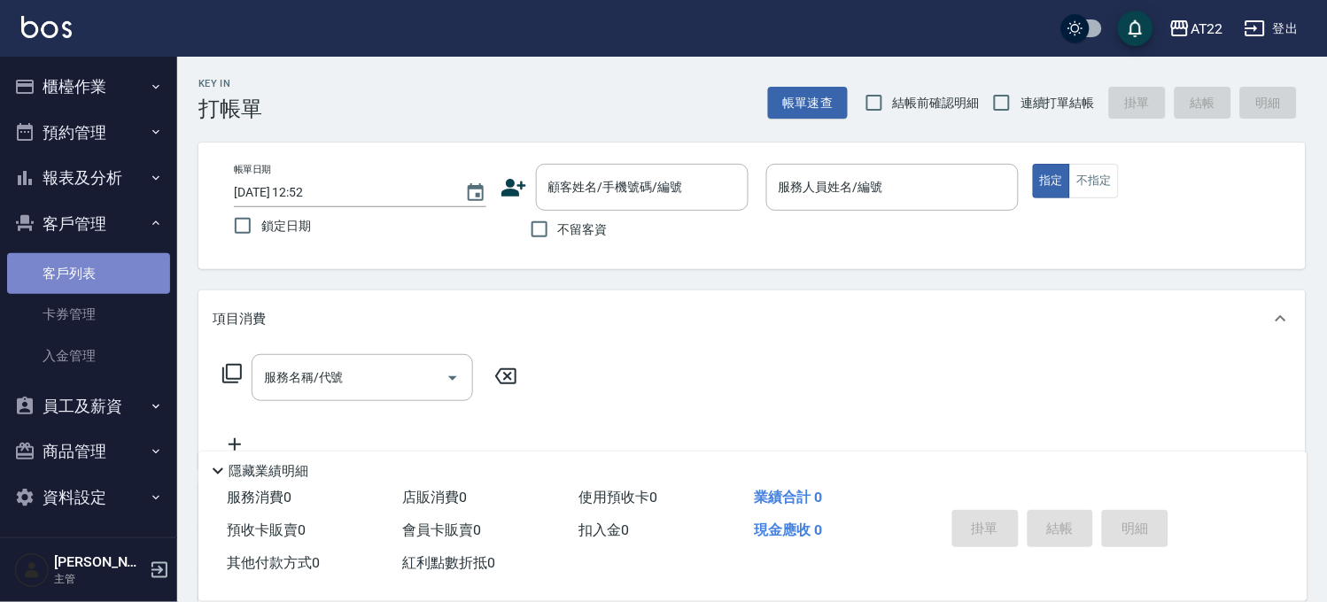
click at [94, 281] on link "客戶列表" at bounding box center [88, 273] width 163 height 41
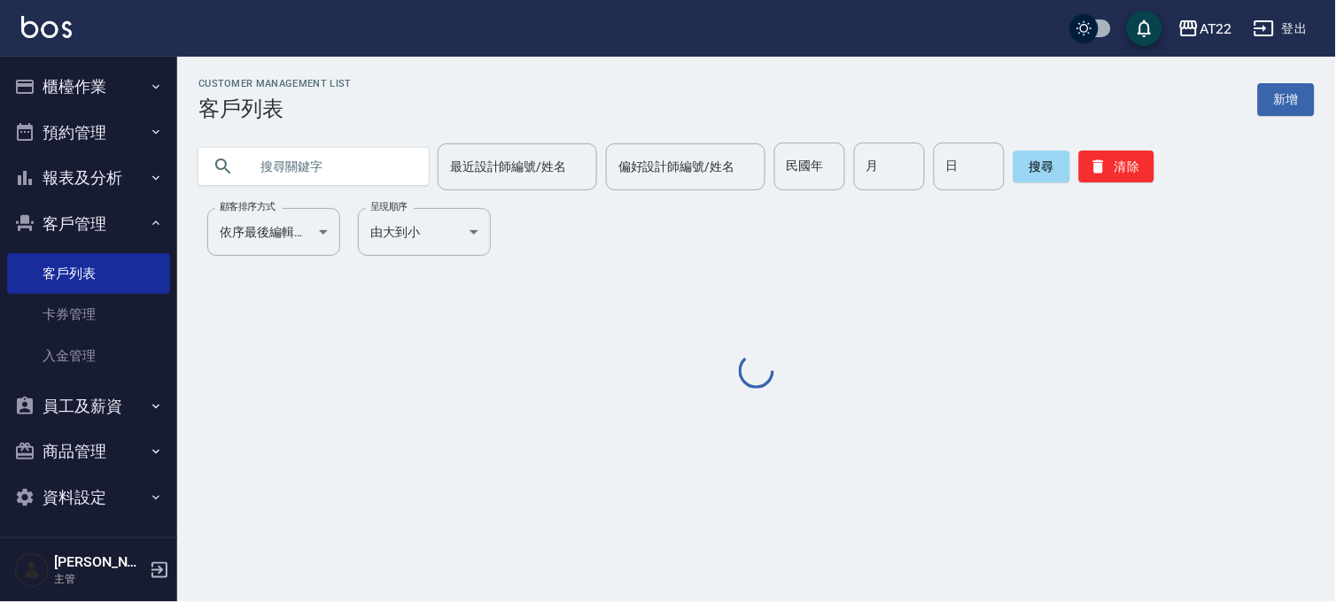
click at [349, 184] on input "text" at bounding box center [331, 167] width 167 height 48
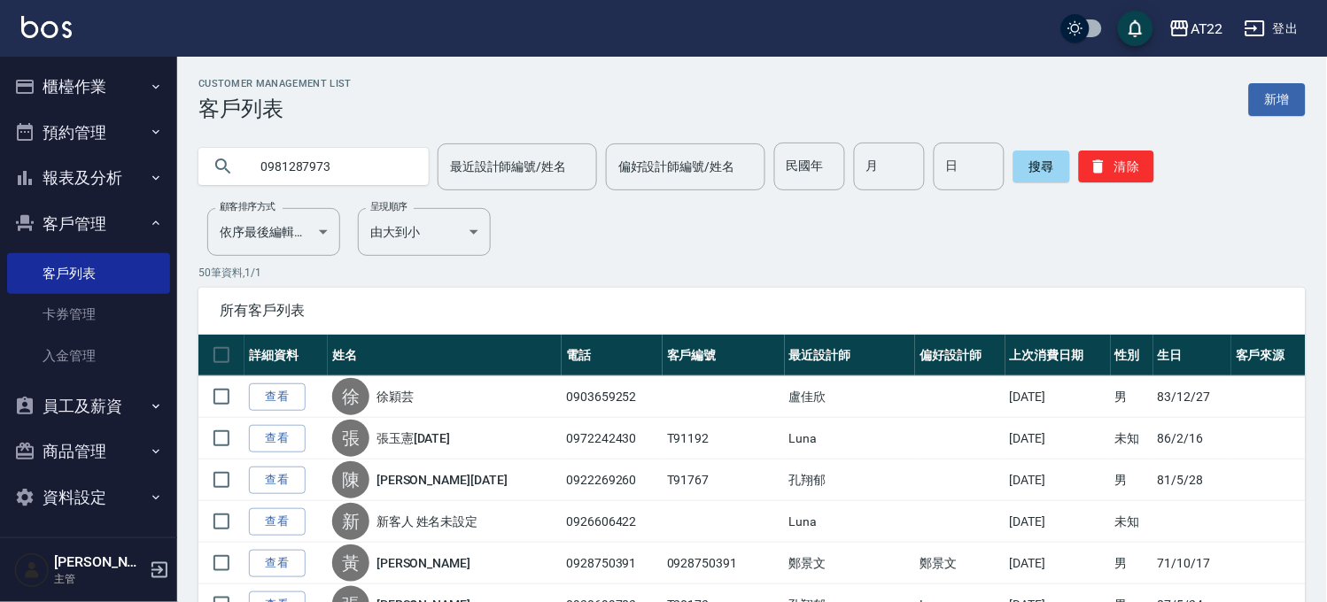
type input "0981287973"
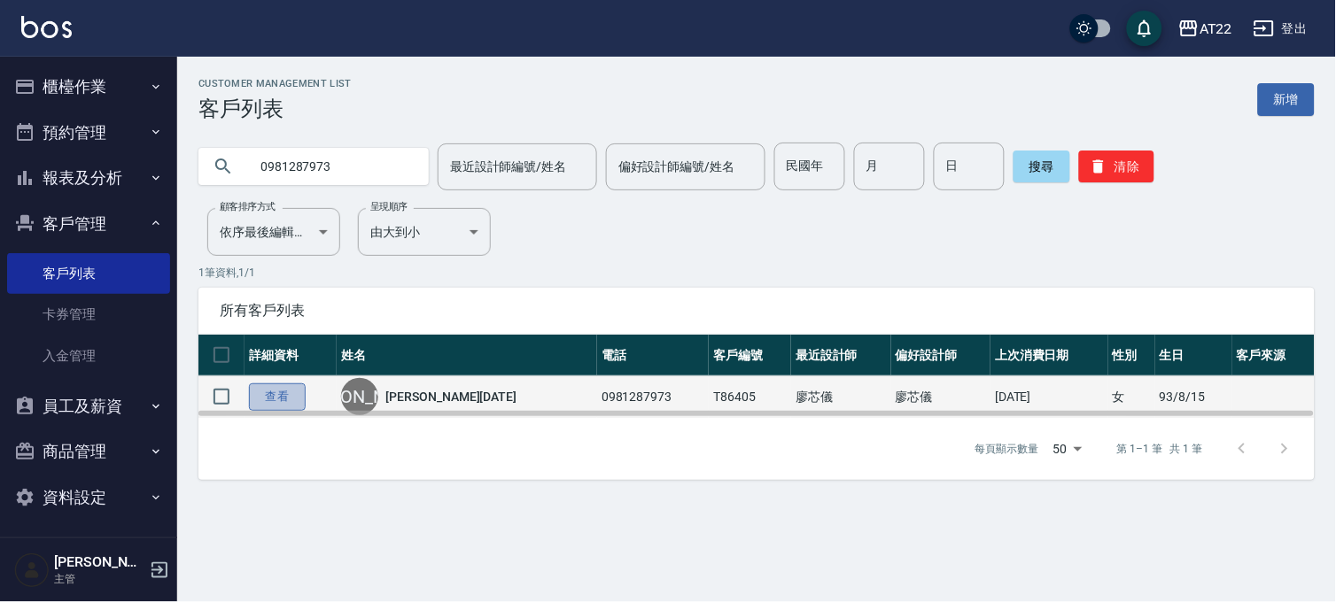
click at [288, 390] on link "查看" at bounding box center [277, 397] width 57 height 27
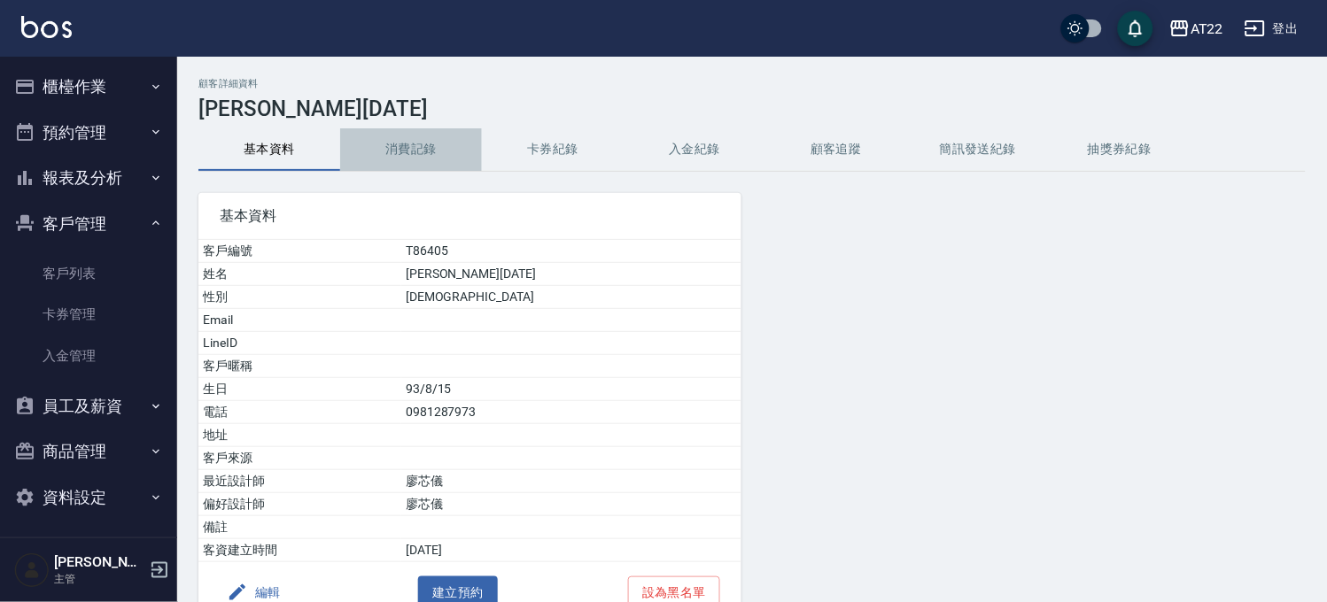
click at [427, 142] on button "消費記錄" at bounding box center [411, 149] width 142 height 43
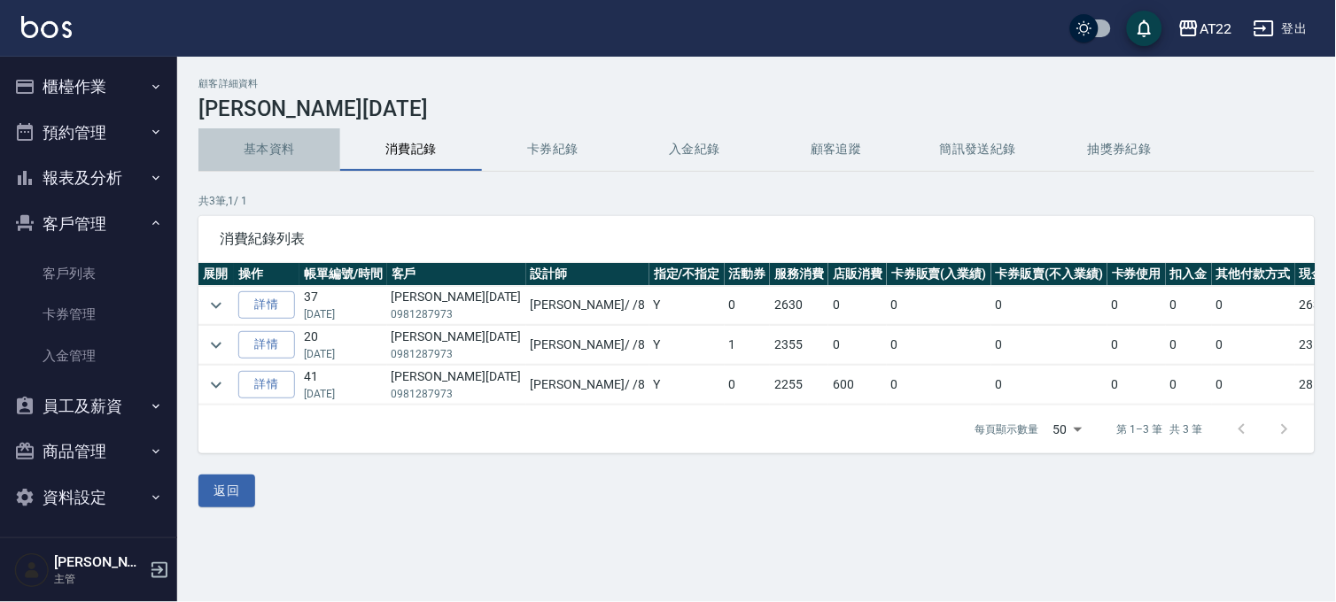
click at [261, 136] on button "基本資料" at bounding box center [269, 149] width 142 height 43
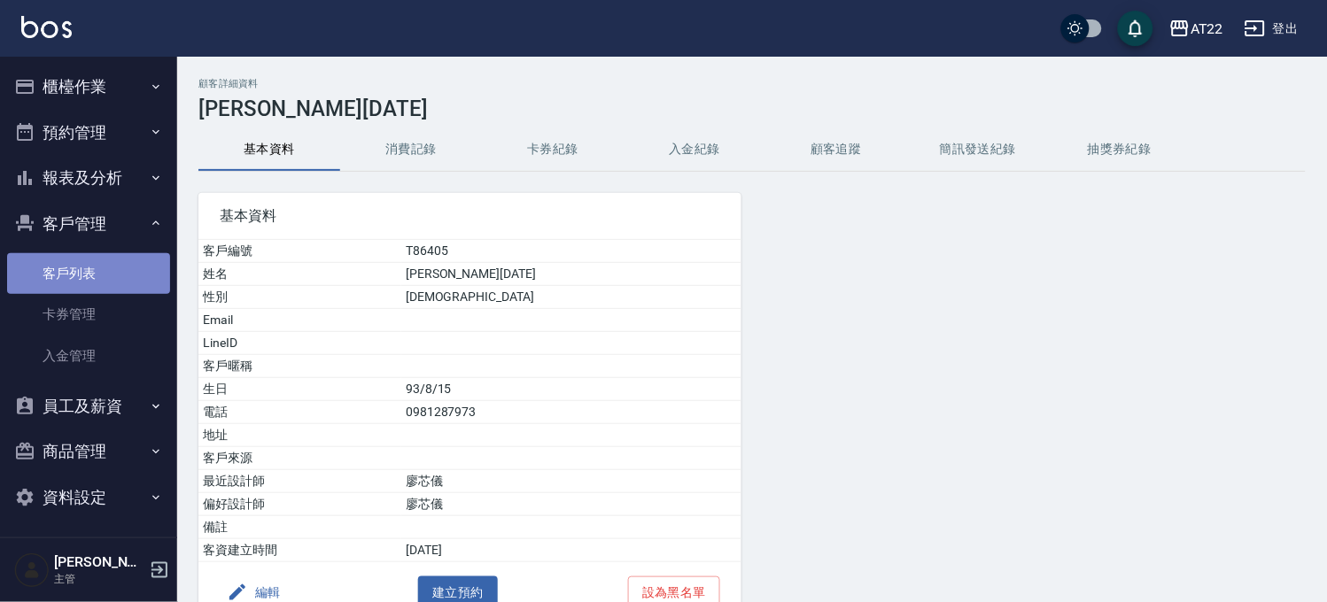
click at [146, 273] on link "客戶列表" at bounding box center [88, 273] width 163 height 41
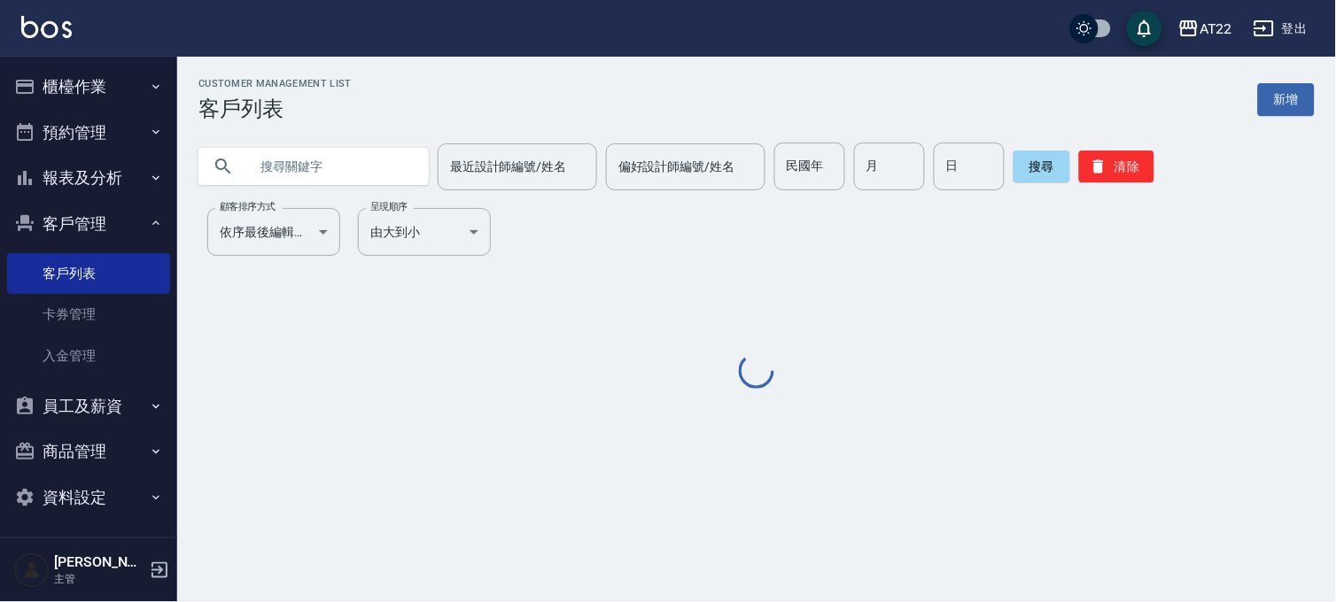
click at [401, 134] on div "最近設計師編號/姓名 最近設計師編號/姓名 偏好設計師編號/姓名 偏好設計師編號/姓名 民國年 民國年 月 月 日 日 搜尋 清除" at bounding box center [745, 155] width 1137 height 69
click at [382, 149] on input "text" at bounding box center [331, 167] width 167 height 48
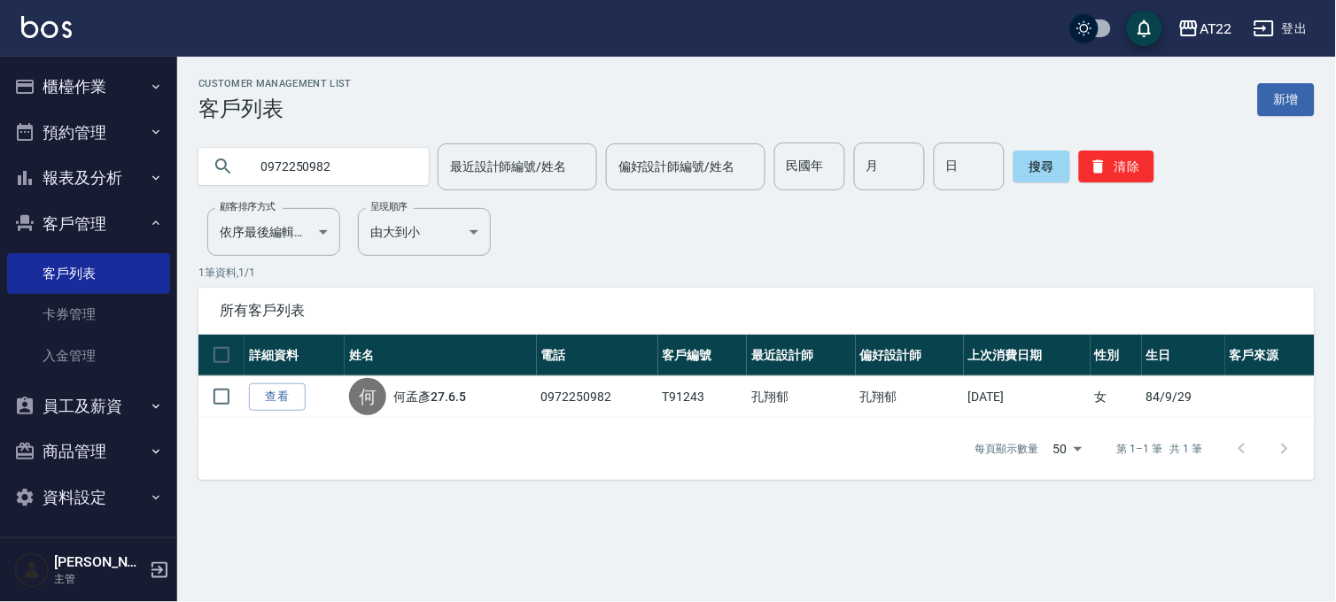
click at [284, 183] on input "0972250982" at bounding box center [331, 167] width 167 height 48
type input "0902459961"
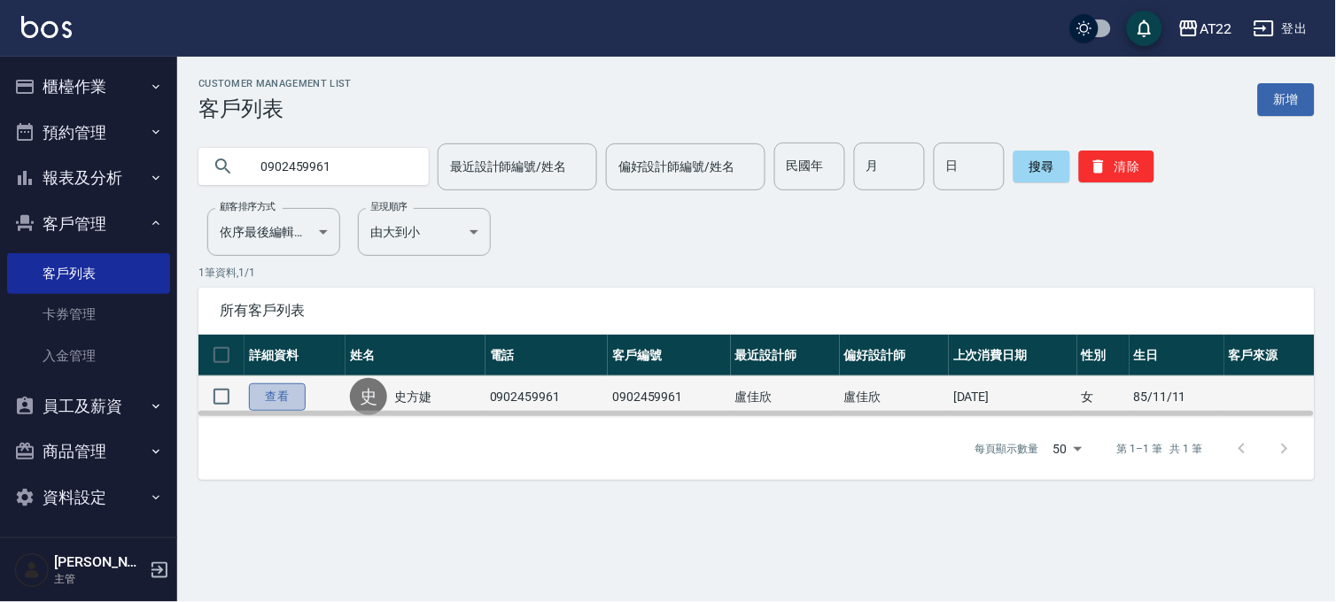
click at [267, 387] on link "查看" at bounding box center [277, 397] width 57 height 27
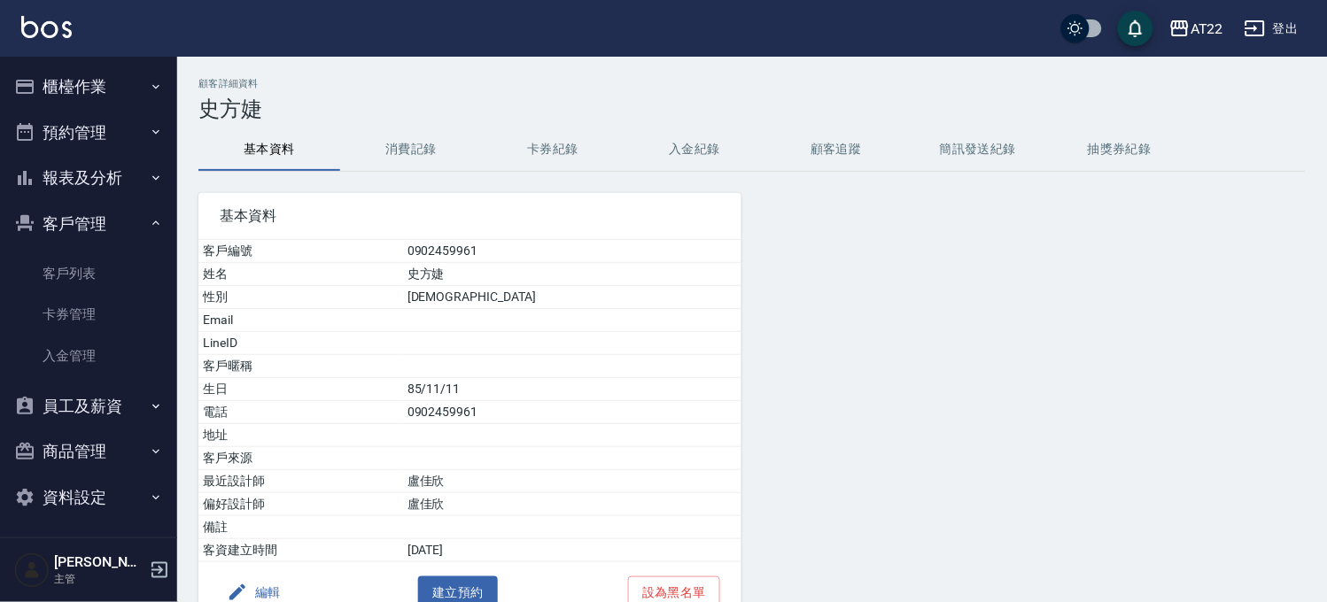
click at [437, 152] on button "消費記錄" at bounding box center [411, 149] width 142 height 43
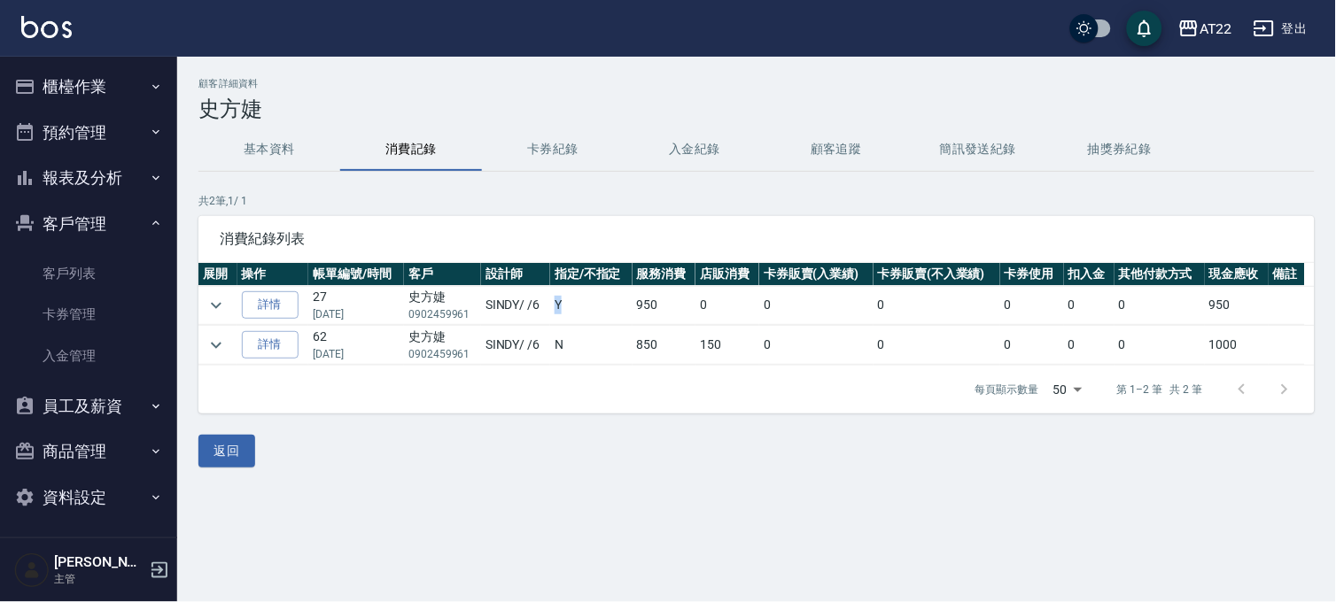
drag, startPoint x: 583, startPoint y: 319, endPoint x: 539, endPoint y: 358, distance: 59.0
click at [532, 322] on tr "詳情 27 05/10/2025 史方婕 0902459961 SINDY / /6 Y 950 0 0 0 0 0 0 950" at bounding box center [756, 305] width 1116 height 39
drag, startPoint x: 553, startPoint y: 357, endPoint x: 496, endPoint y: 355, distance: 56.7
click at [496, 355] on tr "詳情 62 08/03/2024 史方婕 0902459961 SINDY / /6 N 850 150 0 0 0 0 0 1000" at bounding box center [756, 345] width 1116 height 39
click at [227, 306] on button "expand row" at bounding box center [216, 305] width 27 height 27
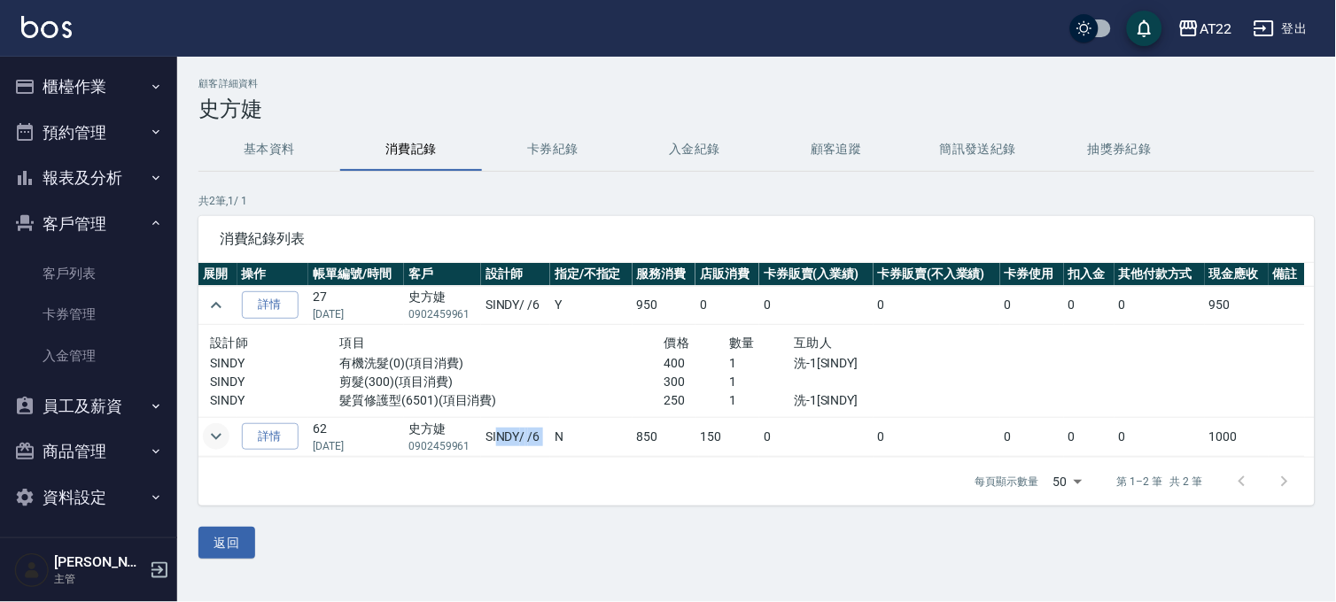
click at [207, 436] on icon "expand row" at bounding box center [216, 436] width 21 height 21
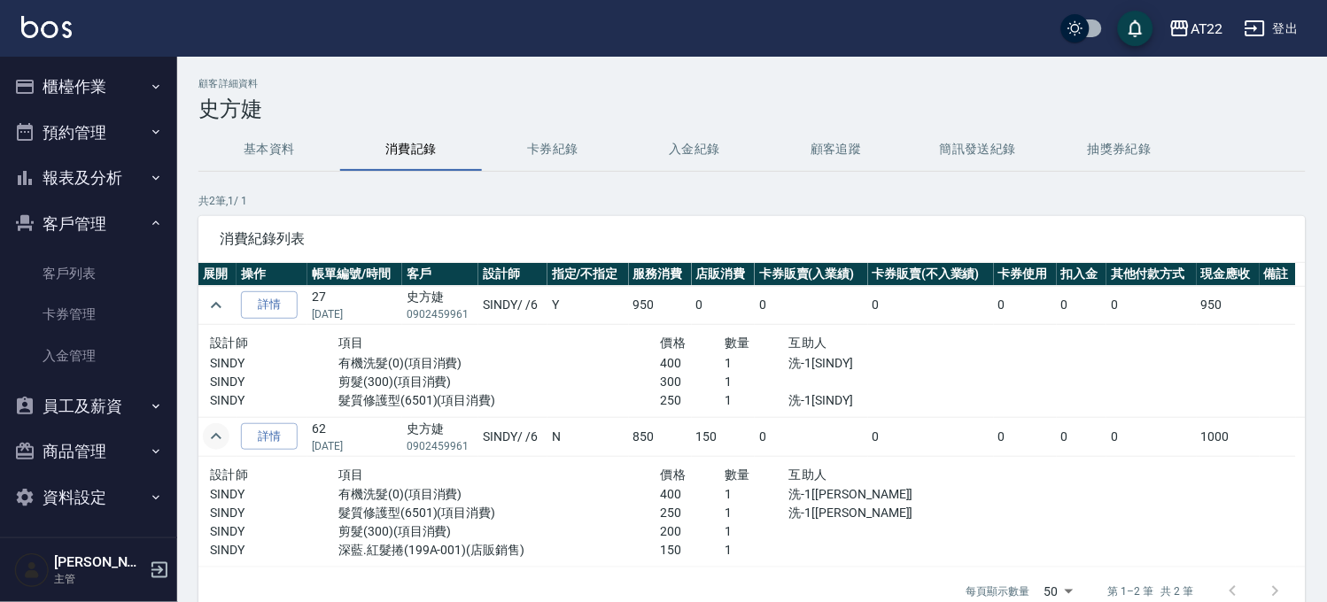
click at [384, 462] on div "設計師 項目 價格 數量 互助人 SINDY 有機洗髮(0)(項目消費) 400 1 洗-1[Rita] SINDY 髮質修護型(6501)(項目消費) 25…" at bounding box center [596, 512] width 787 height 111
click at [108, 262] on link "客戶列表" at bounding box center [88, 273] width 163 height 41
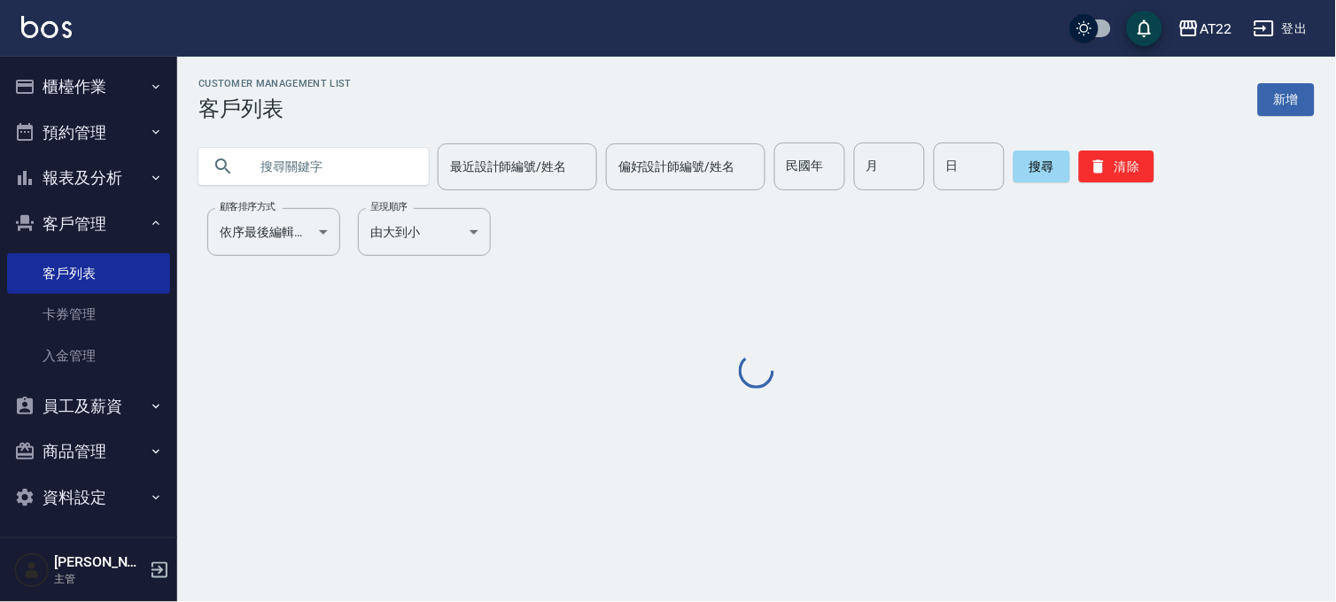
click at [291, 181] on input "text" at bounding box center [331, 167] width 167 height 48
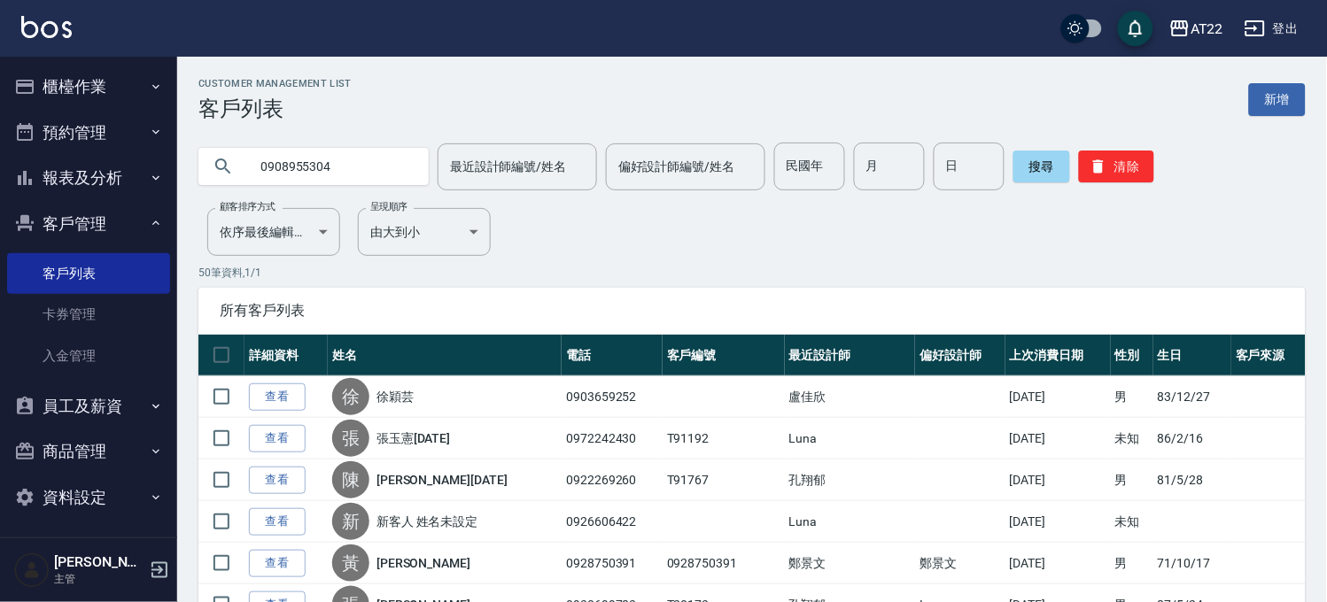
type input "0908955304"
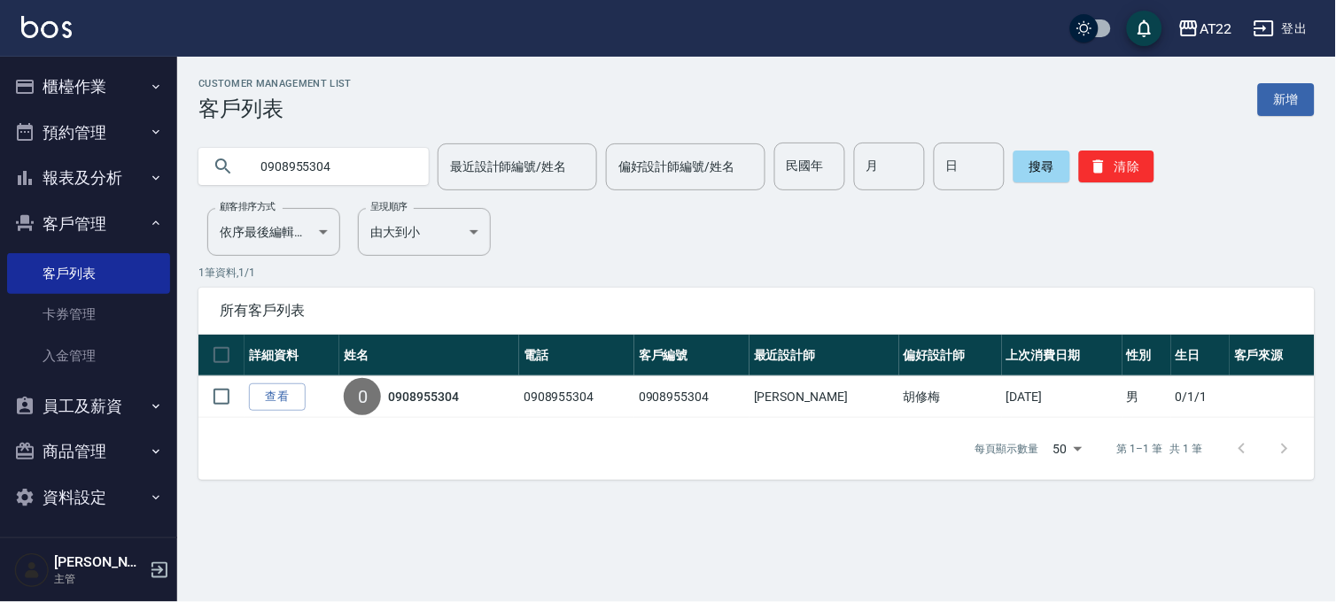
click at [275, 392] on link "查看" at bounding box center [277, 397] width 57 height 27
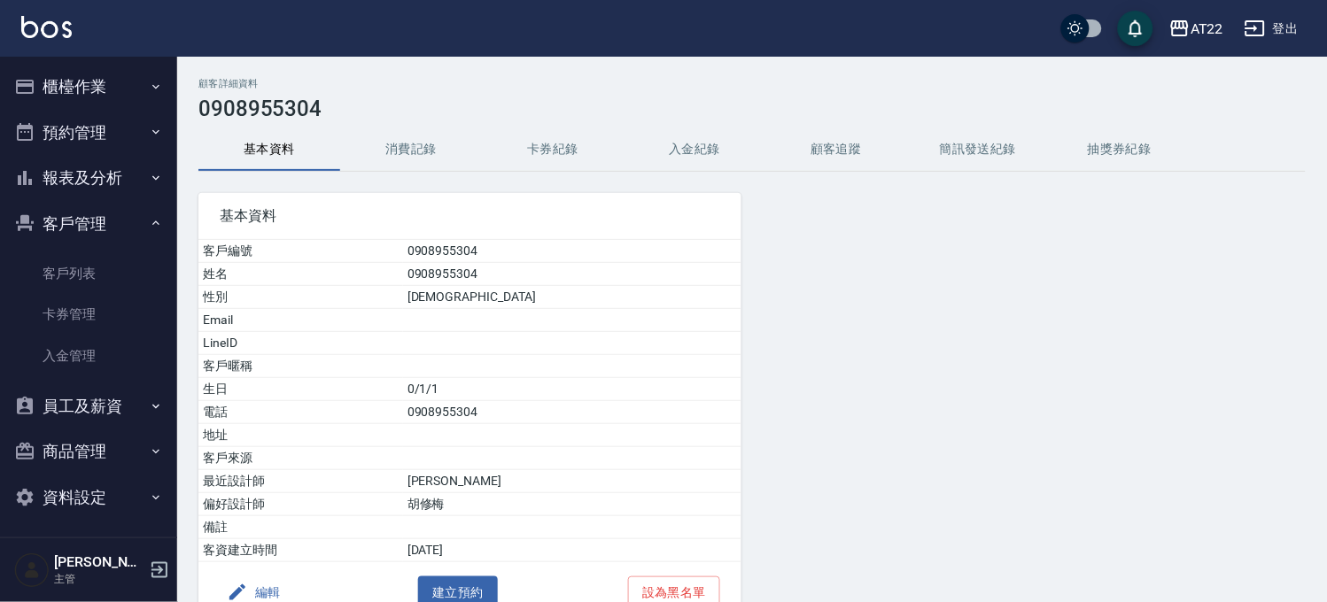
click at [430, 170] on button "消費記錄" at bounding box center [411, 149] width 142 height 43
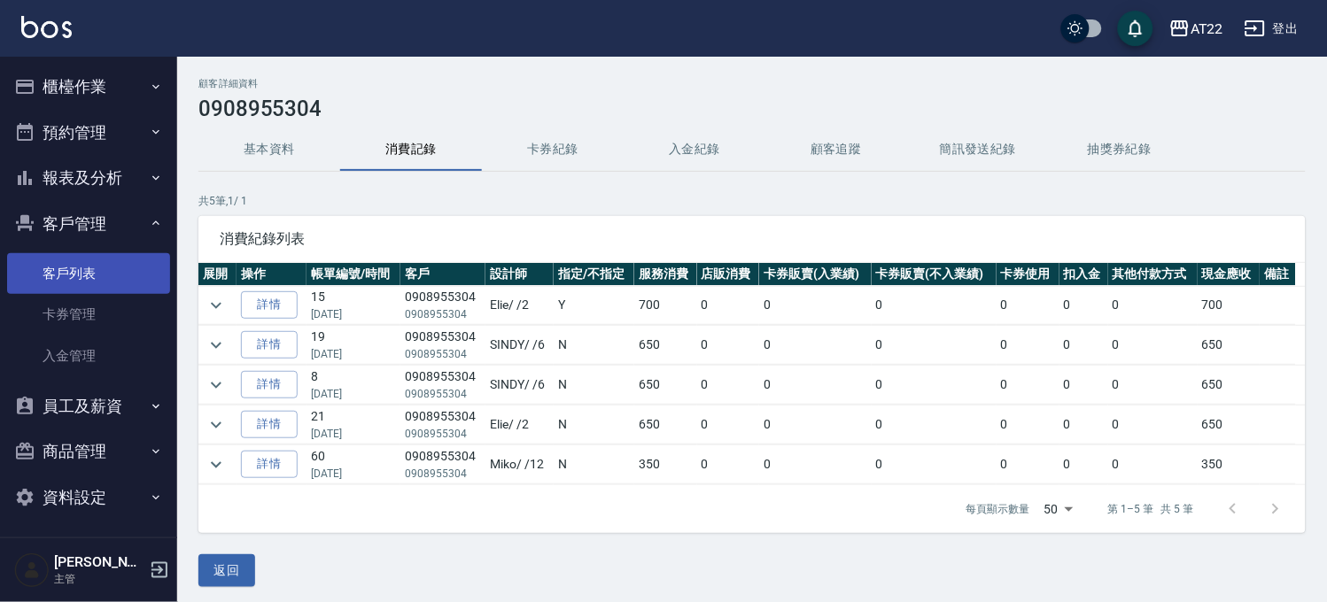
click at [109, 260] on link "客戶列表" at bounding box center [88, 273] width 163 height 41
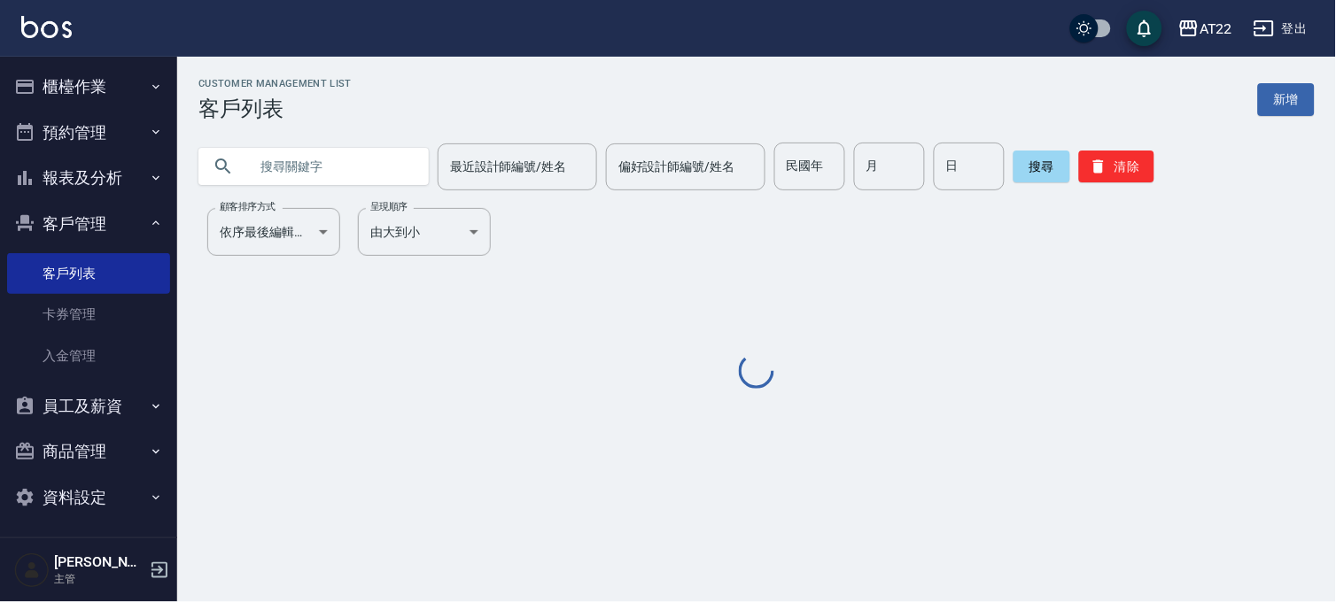
click at [343, 154] on input "text" at bounding box center [331, 167] width 167 height 48
paste input "0963688796"
type input "0963688796"
